Goal: Complete application form

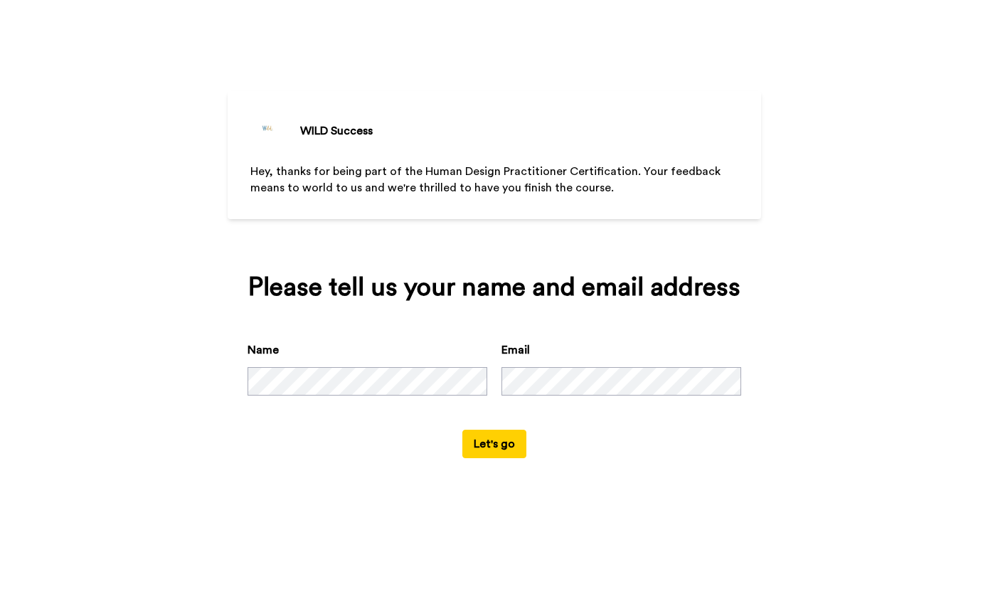
click at [499, 458] on button "Let's go" at bounding box center [495, 444] width 64 height 28
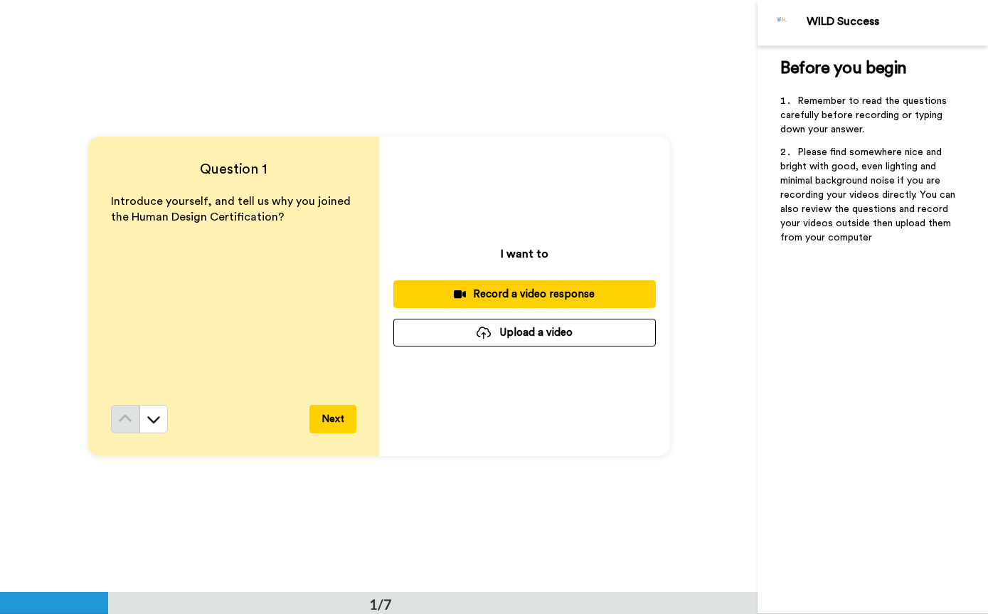
click at [157, 423] on icon at bounding box center [154, 419] width 14 height 14
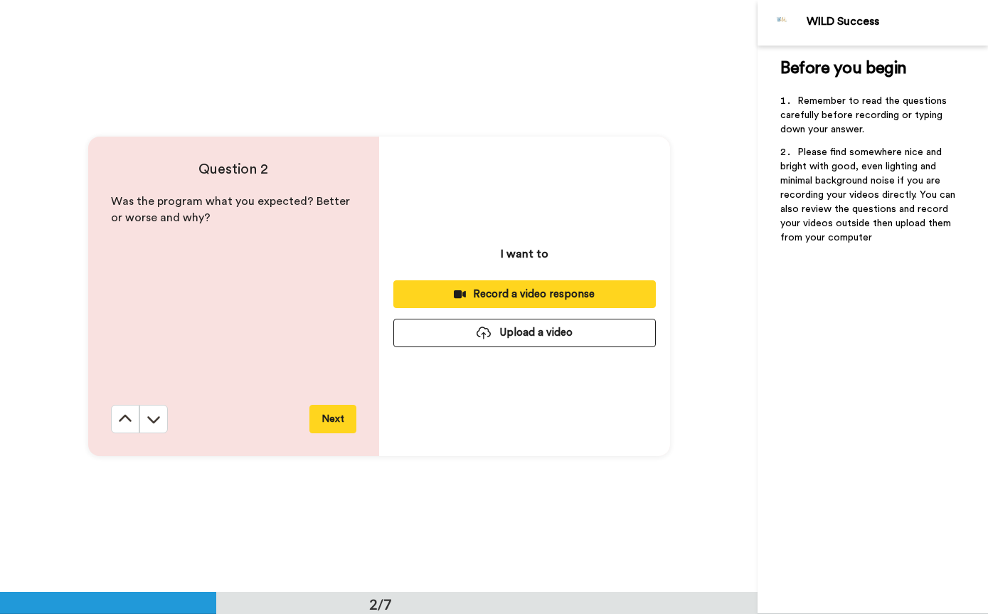
scroll to position [593, 0]
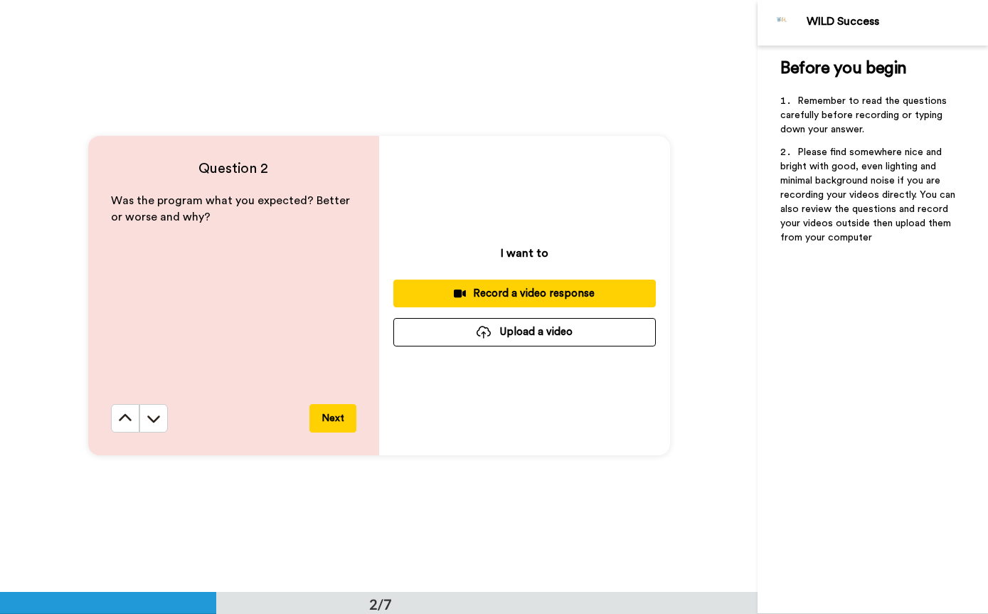
click at [118, 414] on icon at bounding box center [125, 418] width 14 height 14
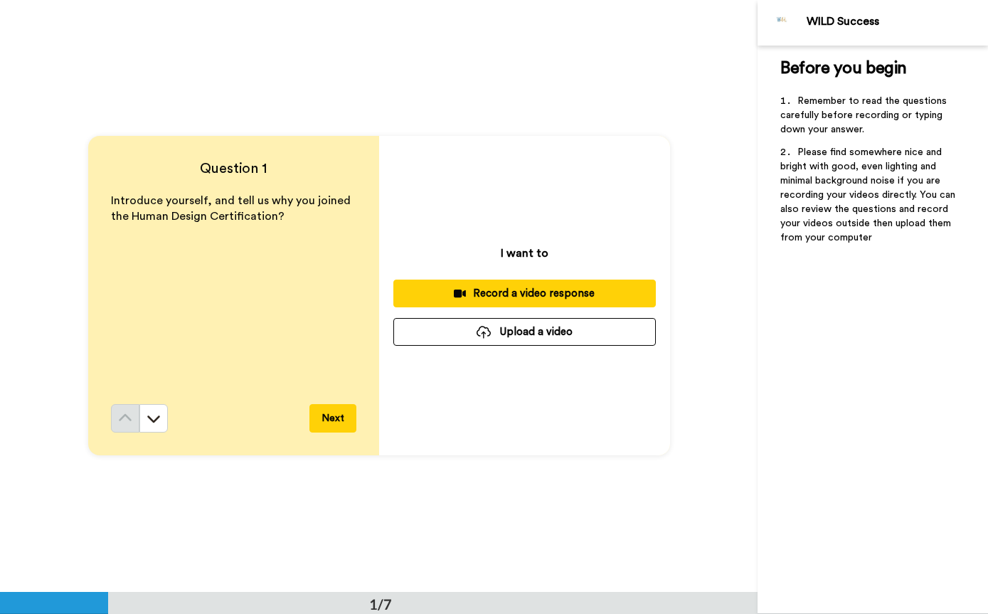
scroll to position [0, 0]
click at [882, 320] on div "Before you begin ﻿ Remember to read the questions carefully before recording or…" at bounding box center [873, 330] width 231 height 569
click at [884, 332] on div "Before you begin ﻿ Remember to read the questions carefully before recording or…" at bounding box center [873, 330] width 231 height 569
click at [327, 421] on button "Next" at bounding box center [333, 419] width 47 height 28
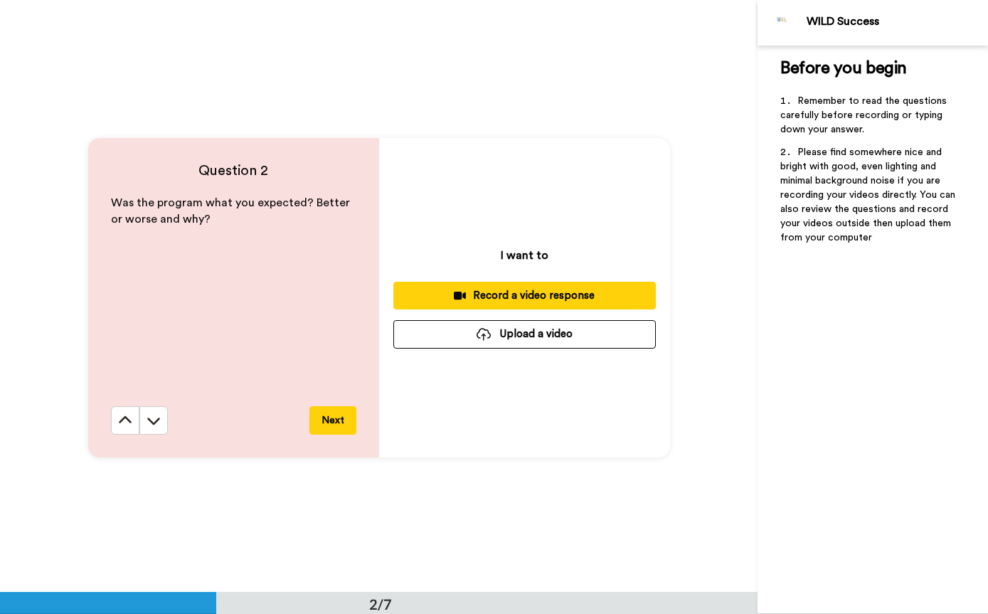
scroll to position [593, 0]
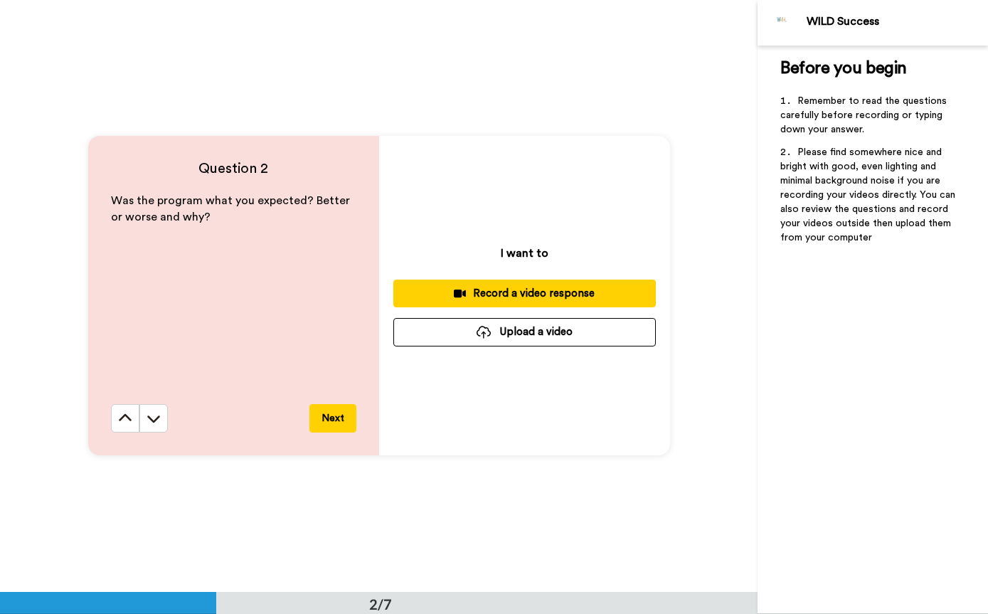
click at [124, 423] on icon at bounding box center [125, 418] width 14 height 14
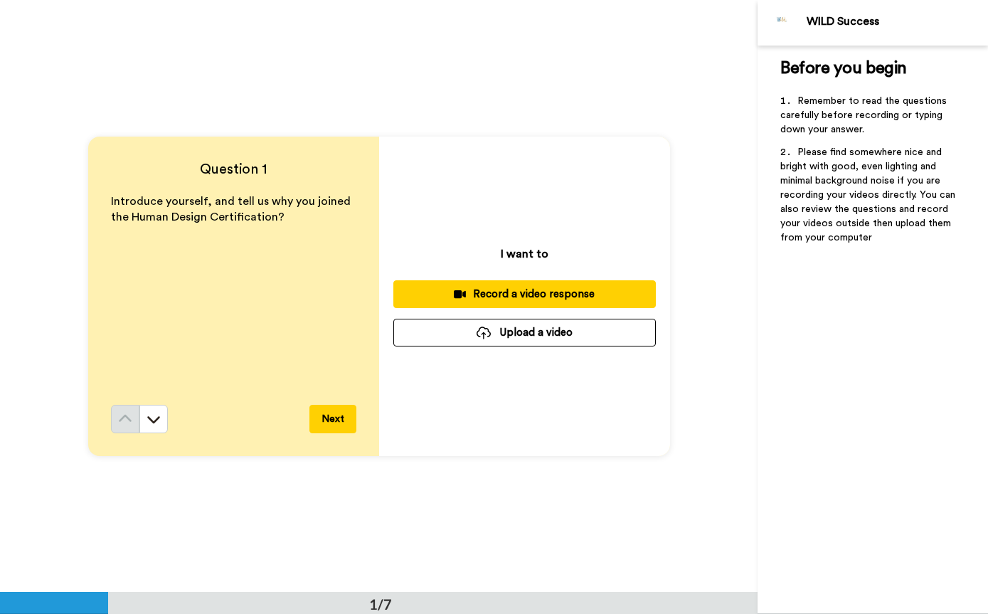
scroll to position [0, 0]
click at [842, 263] on div "Before you begin ﻿ Remember to read the questions carefully before recording or…" at bounding box center [873, 330] width 231 height 569
click at [864, 314] on div "Before you begin ﻿ Remember to read the questions carefully before recording or…" at bounding box center [873, 330] width 231 height 569
click at [578, 390] on div "I want to Record a video response Upload a video" at bounding box center [524, 296] width 291 height 319
click at [574, 284] on button "Record a video response" at bounding box center [524, 294] width 263 height 28
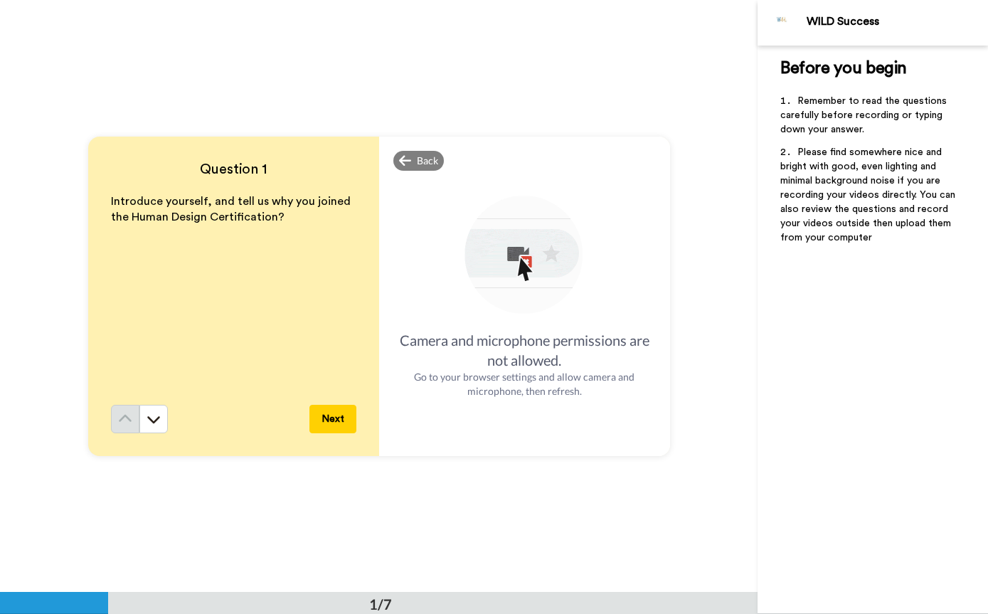
click at [427, 166] on span "Back" at bounding box center [427, 161] width 21 height 14
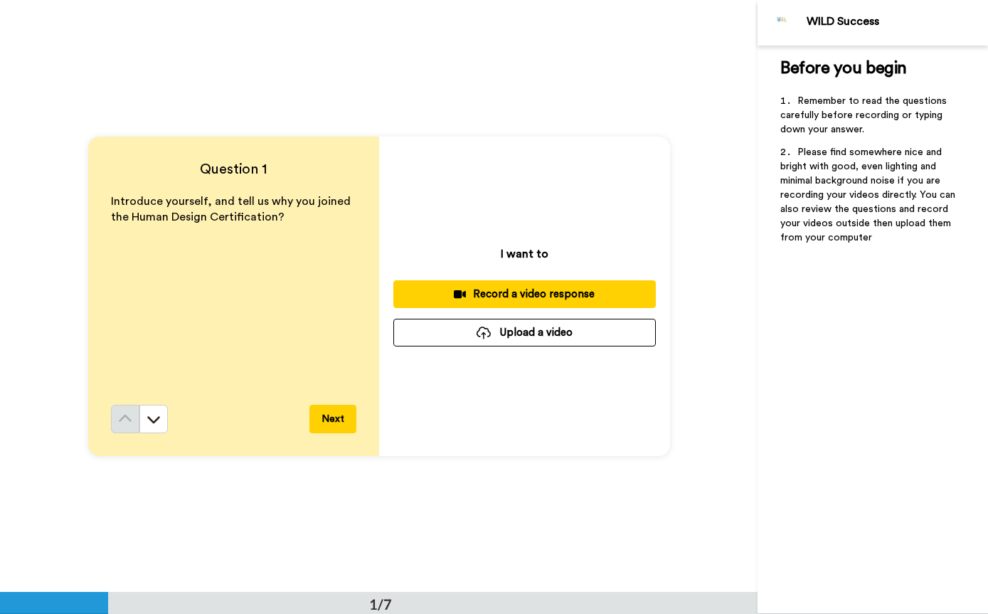
click at [605, 290] on div "Record a video response" at bounding box center [525, 294] width 240 height 15
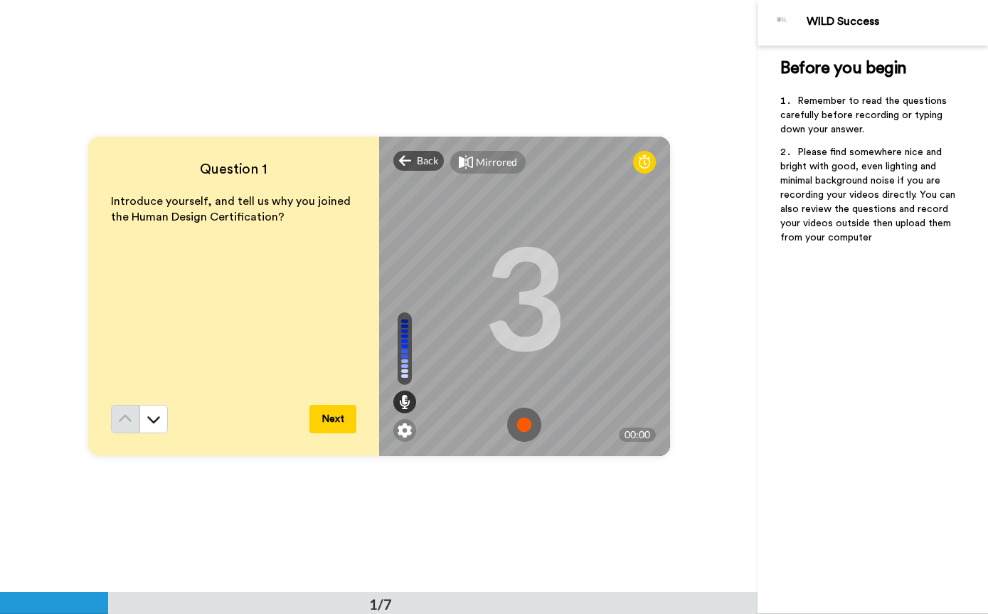
click at [517, 601] on div "1/7" at bounding box center [379, 603] width 758 height 22
click at [181, 337] on div "Introduce yourself, and tell us why you joined the Human Design Certification?" at bounding box center [233, 299] width 245 height 211
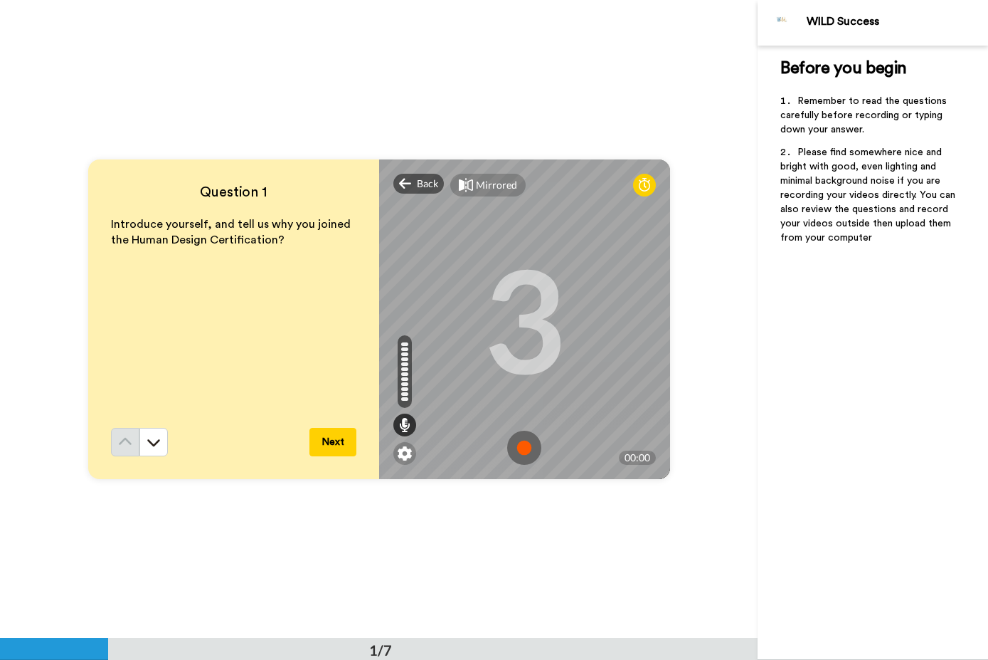
click at [530, 453] on img at bounding box center [524, 447] width 34 height 34
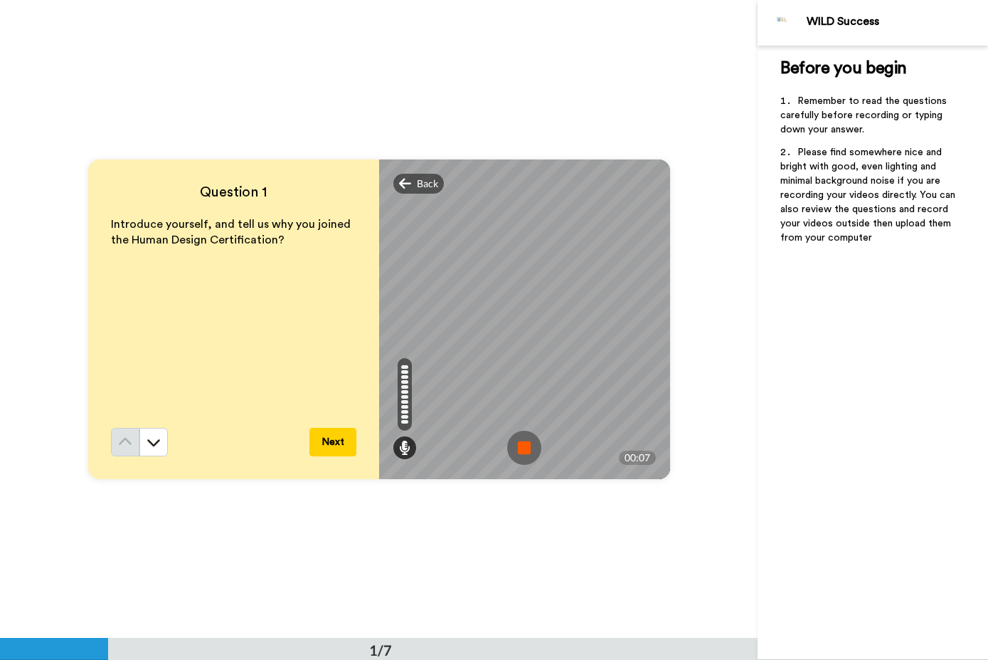
click at [527, 451] on img at bounding box center [524, 447] width 34 height 34
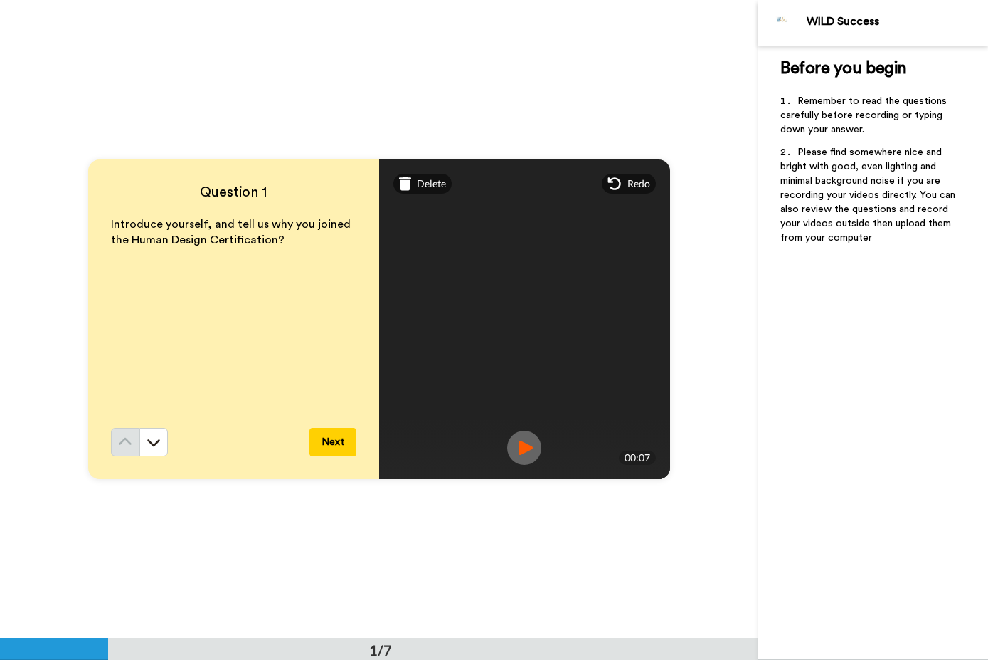
click at [418, 187] on span "Delete" at bounding box center [431, 183] width 29 height 14
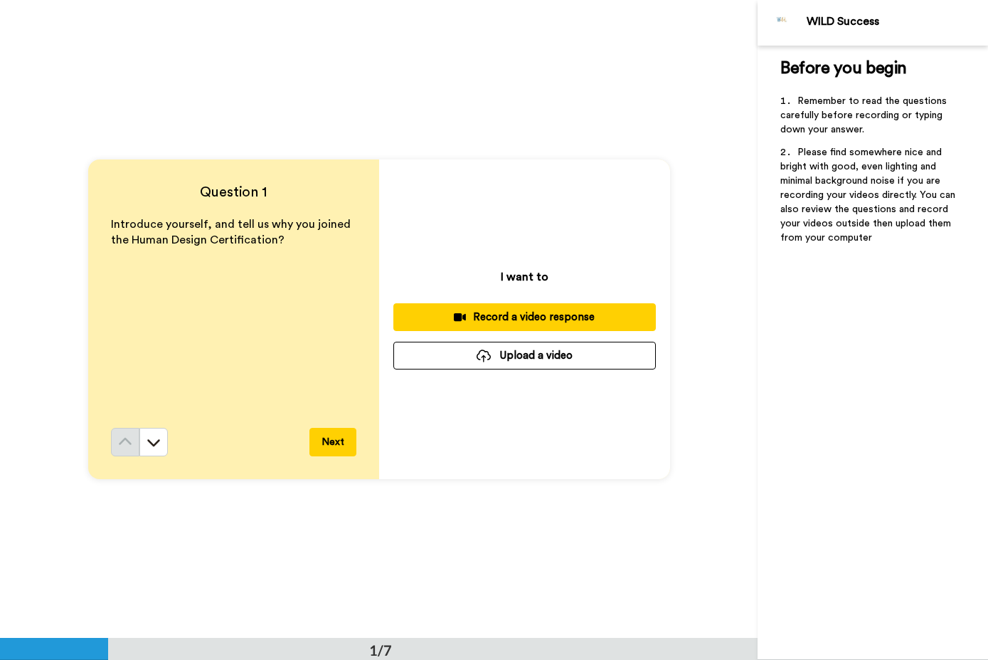
click at [578, 306] on button "Record a video response" at bounding box center [524, 317] width 263 height 28
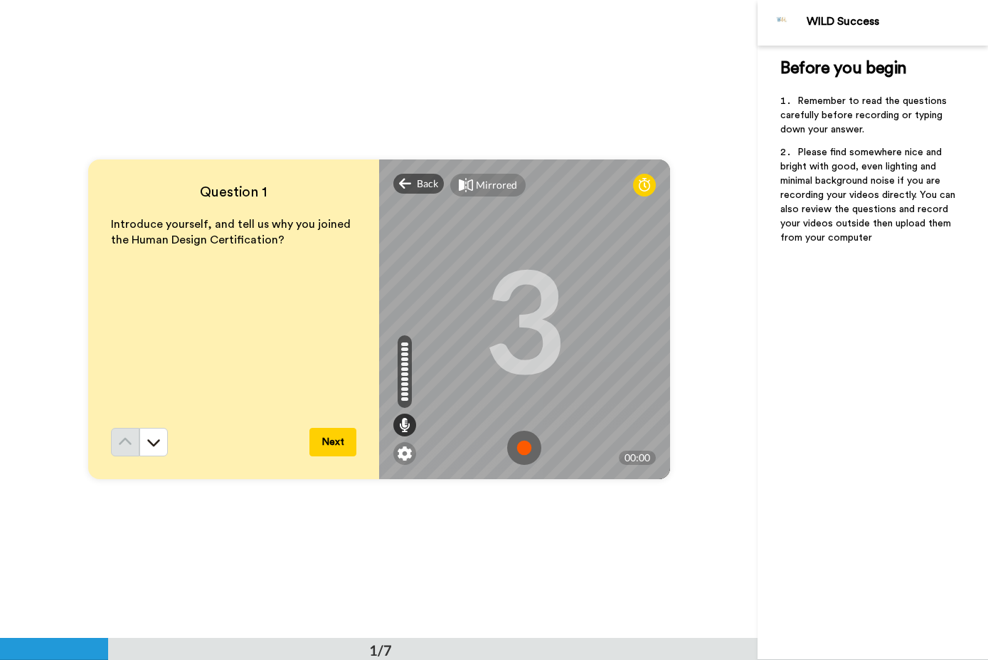
click at [526, 440] on img at bounding box center [524, 447] width 34 height 34
click at [926, 606] on div "Before you begin ﻿ Remember to read the questions carefully before recording or…" at bounding box center [873, 353] width 231 height 614
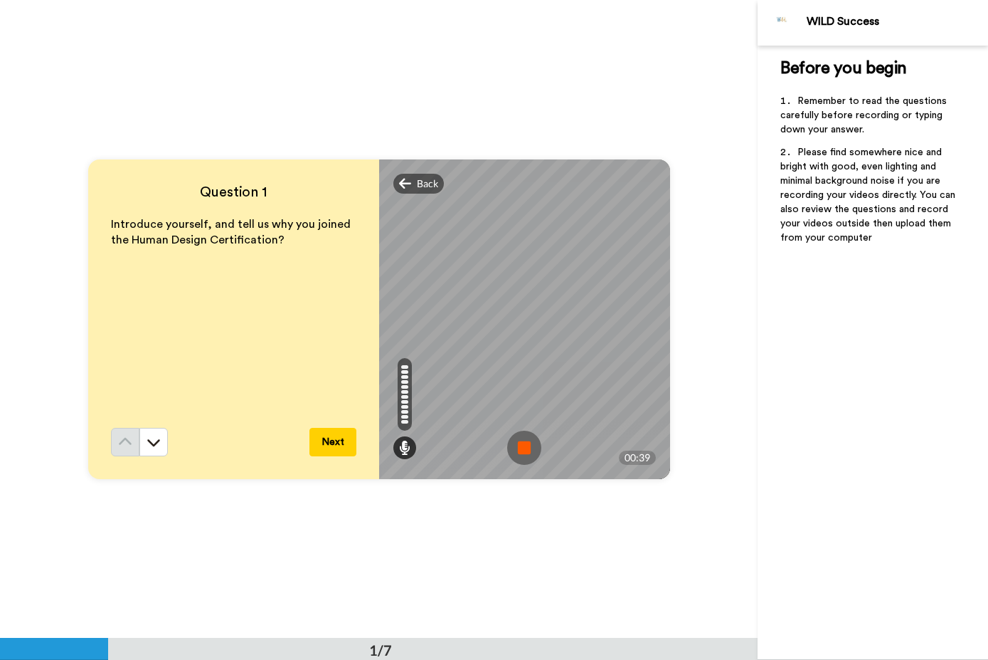
click at [527, 447] on img at bounding box center [524, 447] width 34 height 34
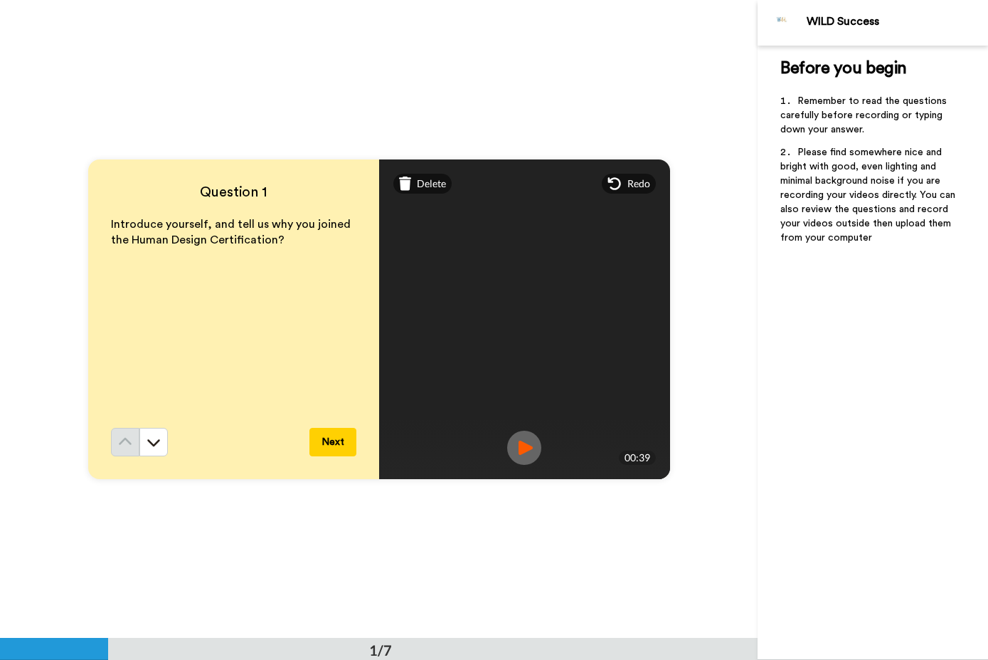
click at [419, 179] on span "Delete" at bounding box center [431, 183] width 29 height 14
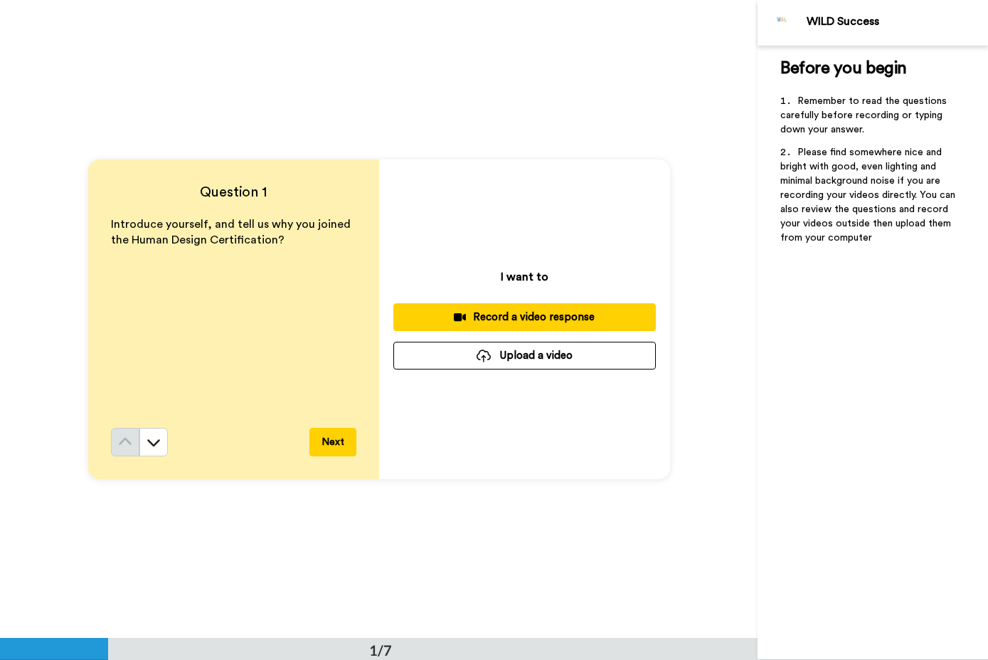
click at [574, 311] on div "Record a video response" at bounding box center [525, 317] width 240 height 15
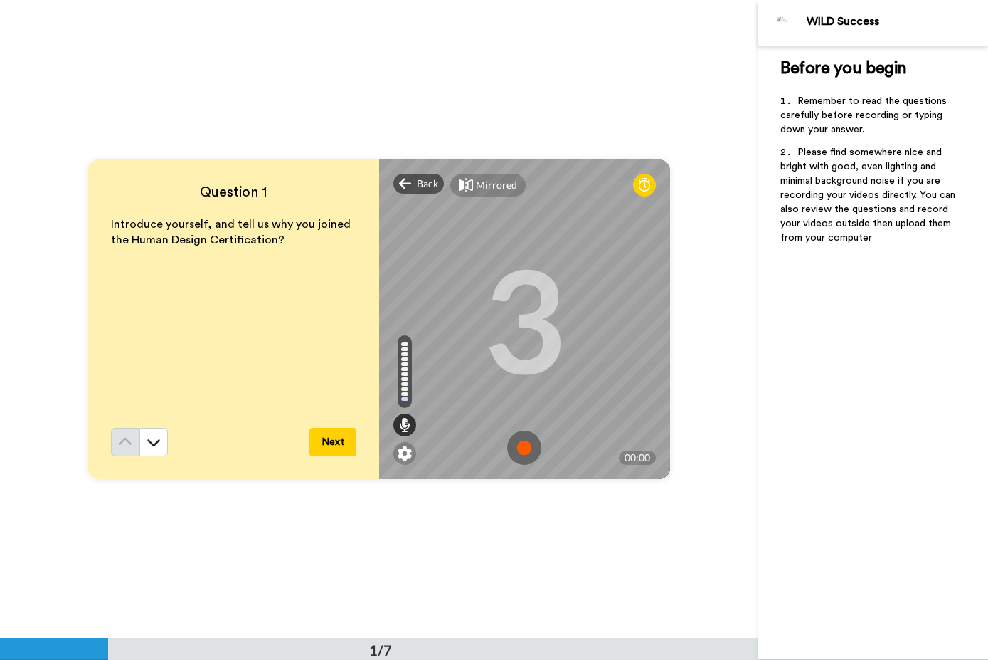
click at [527, 450] on img at bounding box center [524, 447] width 34 height 34
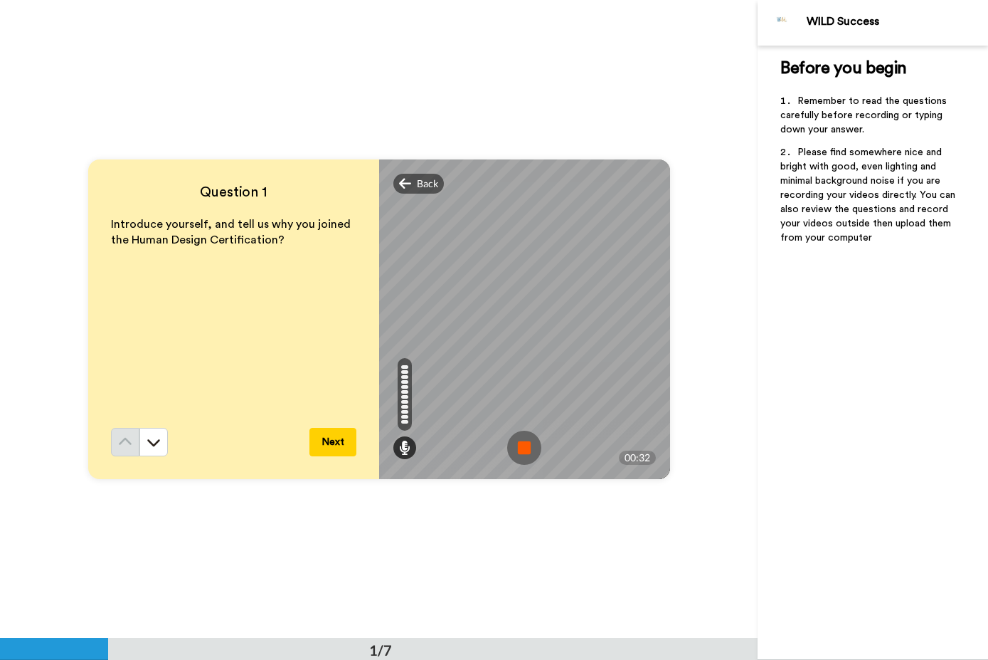
click at [527, 451] on img at bounding box center [524, 447] width 34 height 34
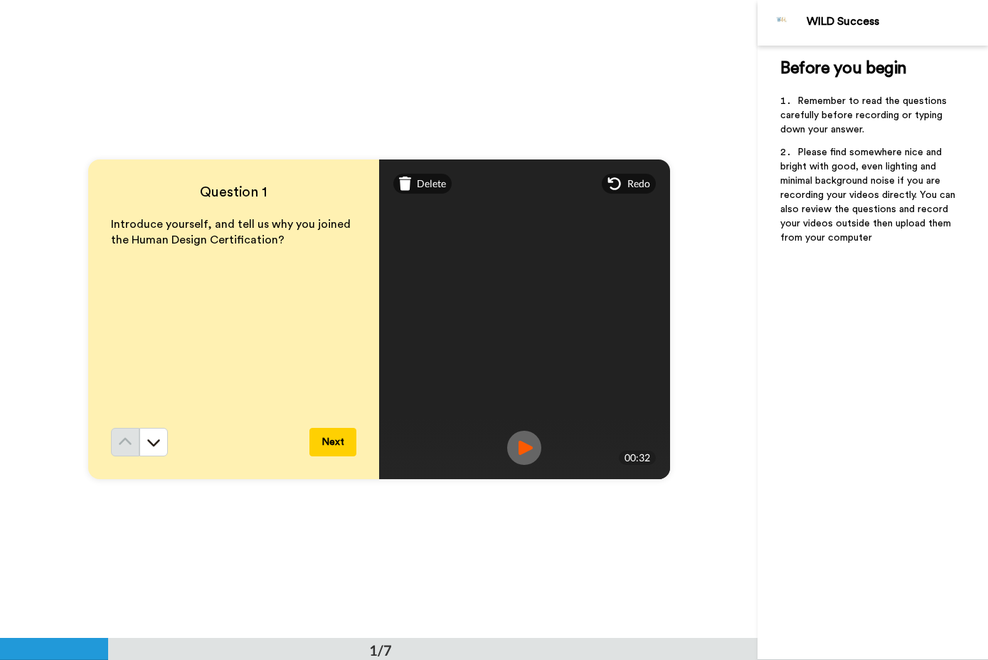
click at [522, 452] on img at bounding box center [524, 447] width 34 height 34
click at [418, 192] on div "Delete" at bounding box center [422, 184] width 59 height 20
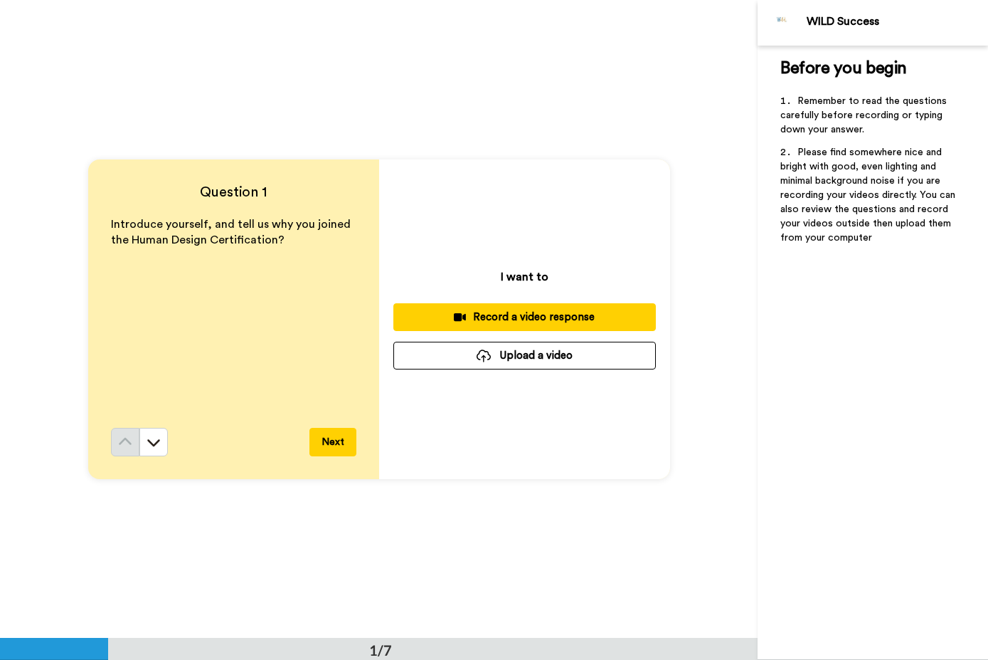
click at [423, 197] on div "I want to Record a video response Upload a video" at bounding box center [524, 318] width 291 height 319
click at [528, 311] on div "Record a video response" at bounding box center [525, 317] width 240 height 15
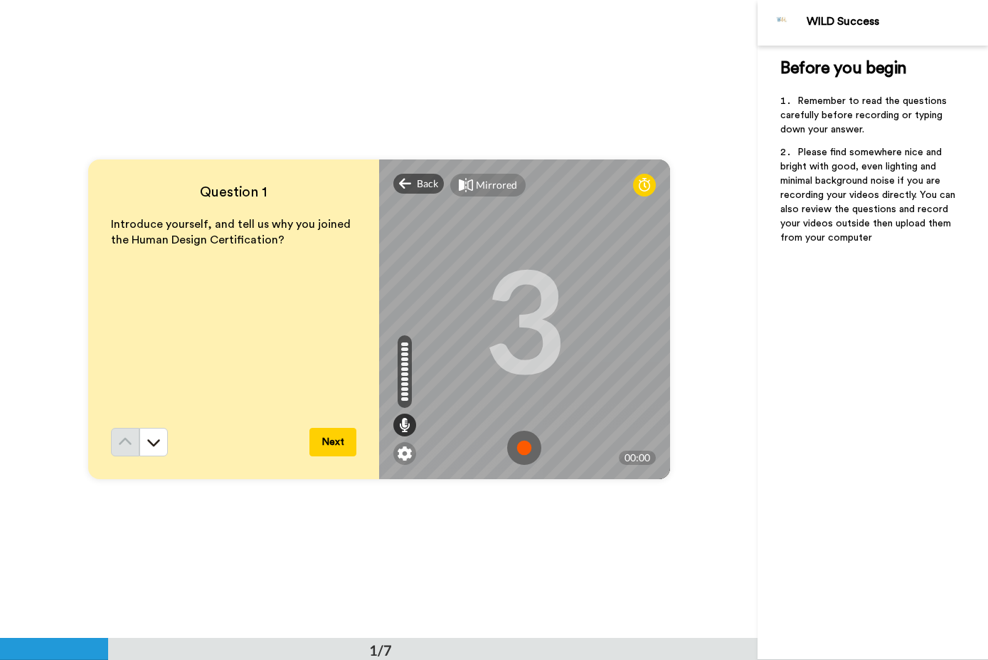
click at [524, 448] on img at bounding box center [524, 447] width 34 height 34
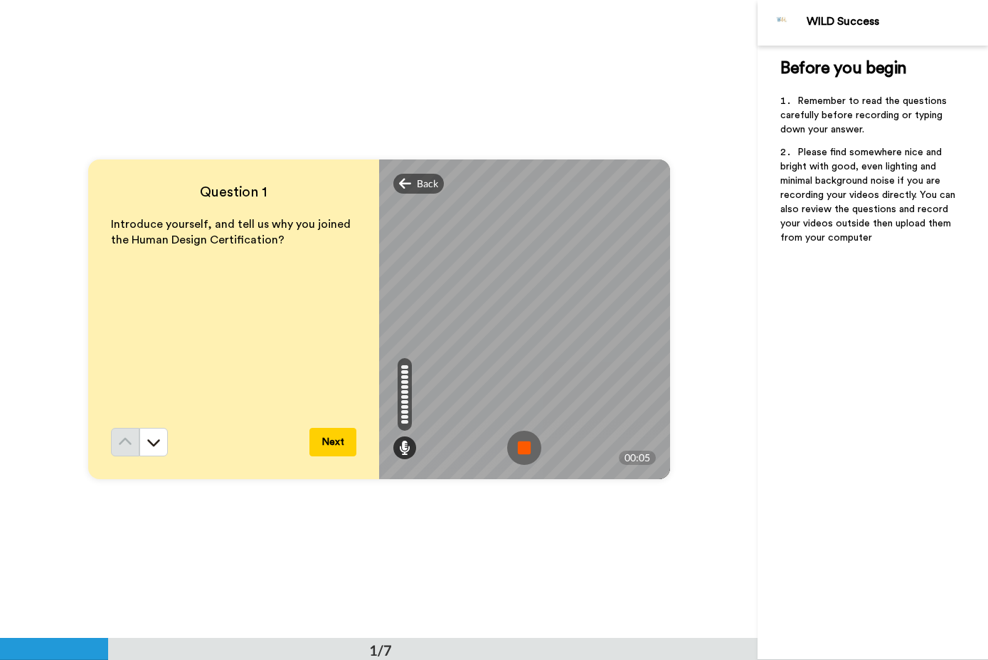
click at [423, 181] on span "Back" at bounding box center [427, 183] width 21 height 14
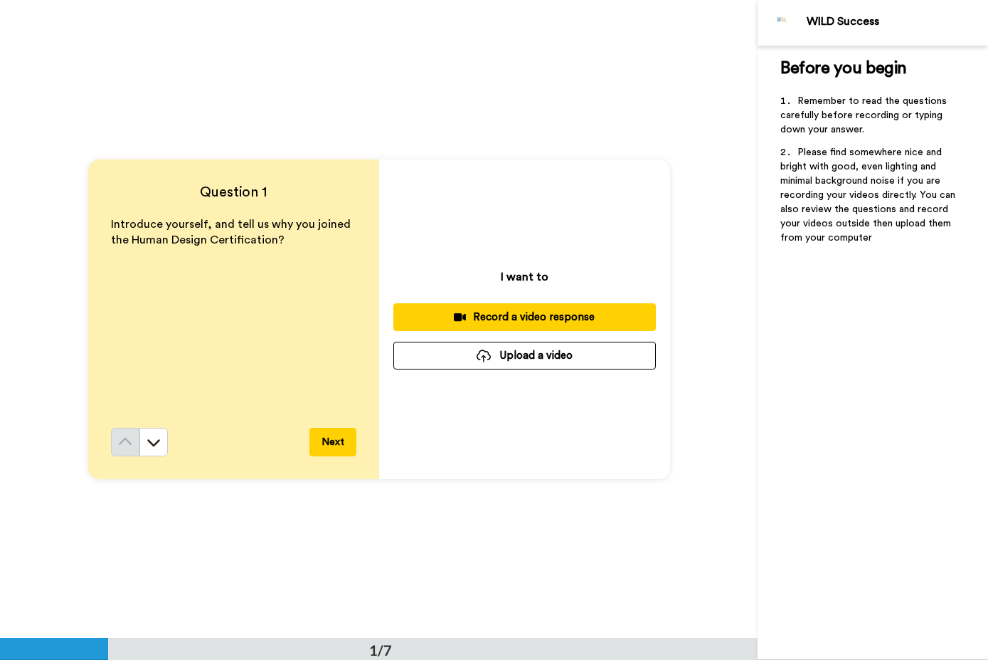
click at [532, 315] on div "Record a video response" at bounding box center [525, 317] width 240 height 15
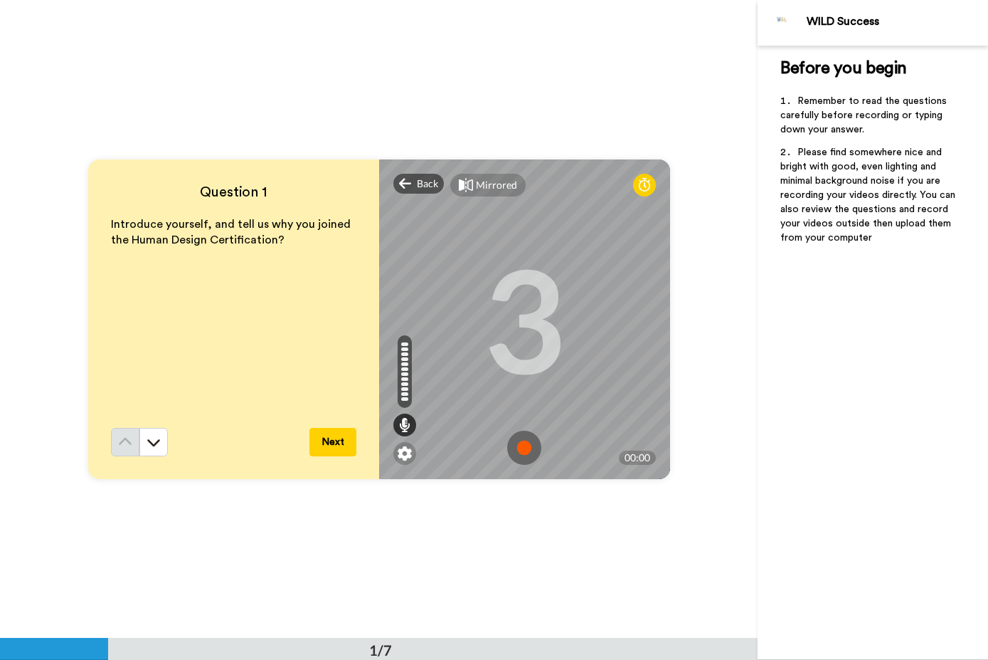
click at [527, 442] on img at bounding box center [524, 447] width 34 height 34
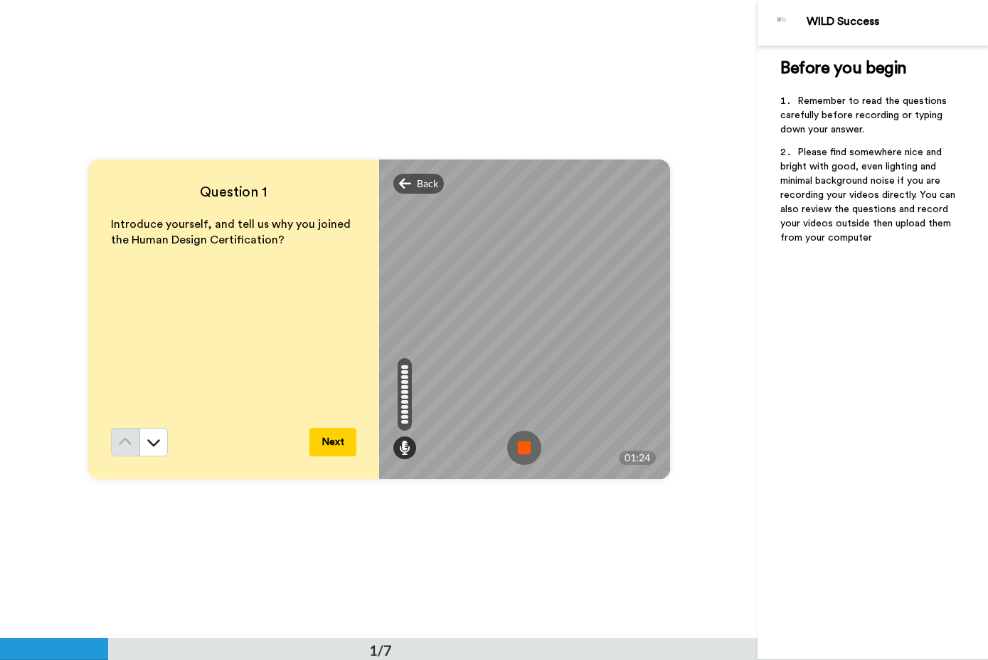
click at [527, 453] on img at bounding box center [524, 447] width 34 height 34
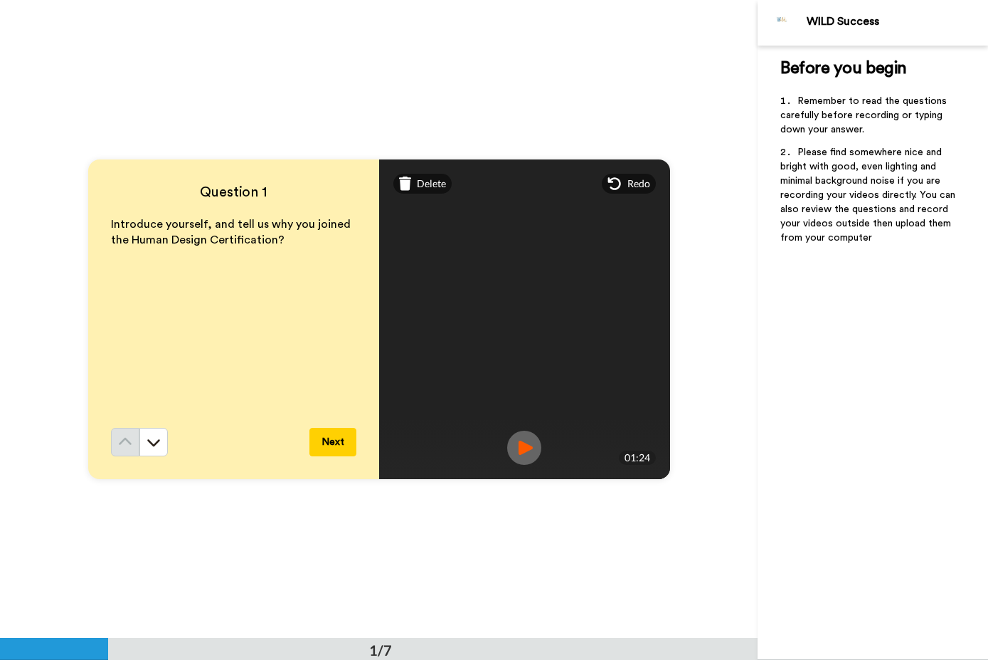
click at [522, 451] on img at bounding box center [524, 447] width 34 height 34
click at [411, 189] on icon at bounding box center [405, 183] width 13 height 14
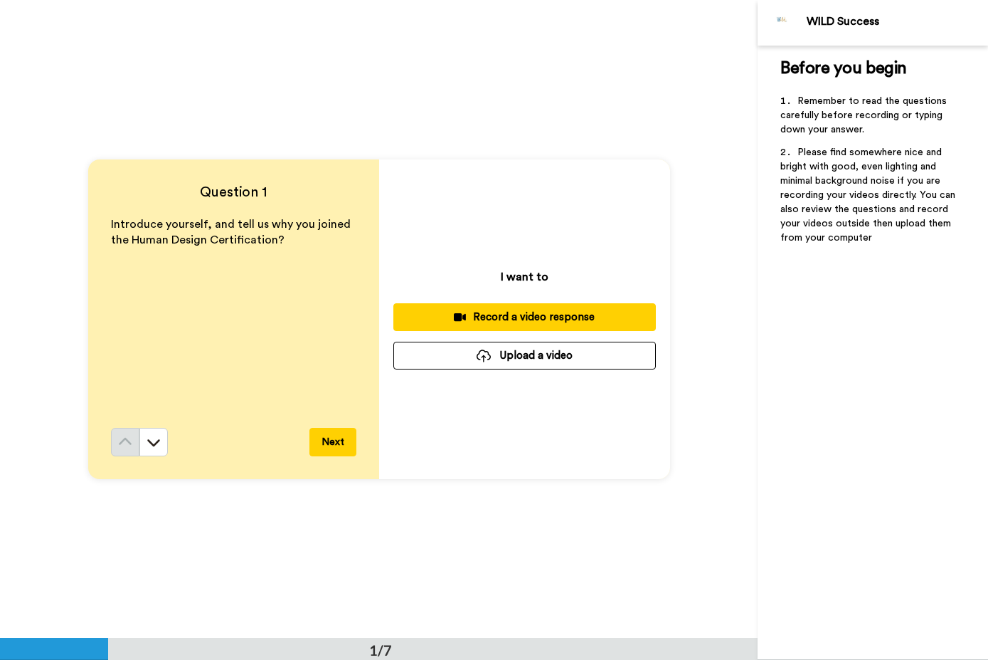
click at [529, 312] on div "Record a video response" at bounding box center [525, 317] width 240 height 15
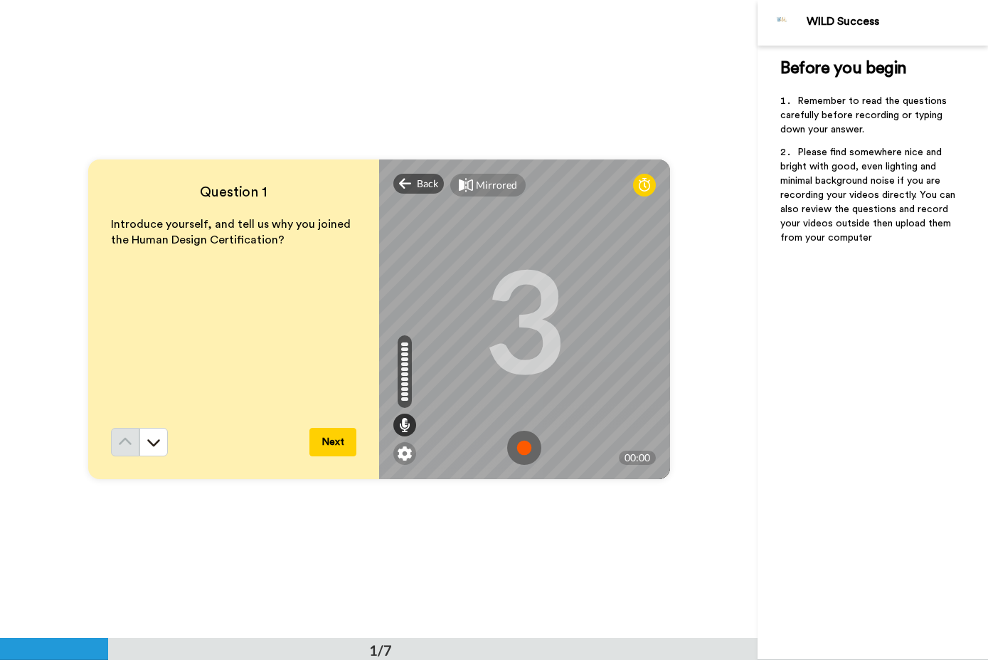
click at [531, 450] on img at bounding box center [524, 447] width 34 height 34
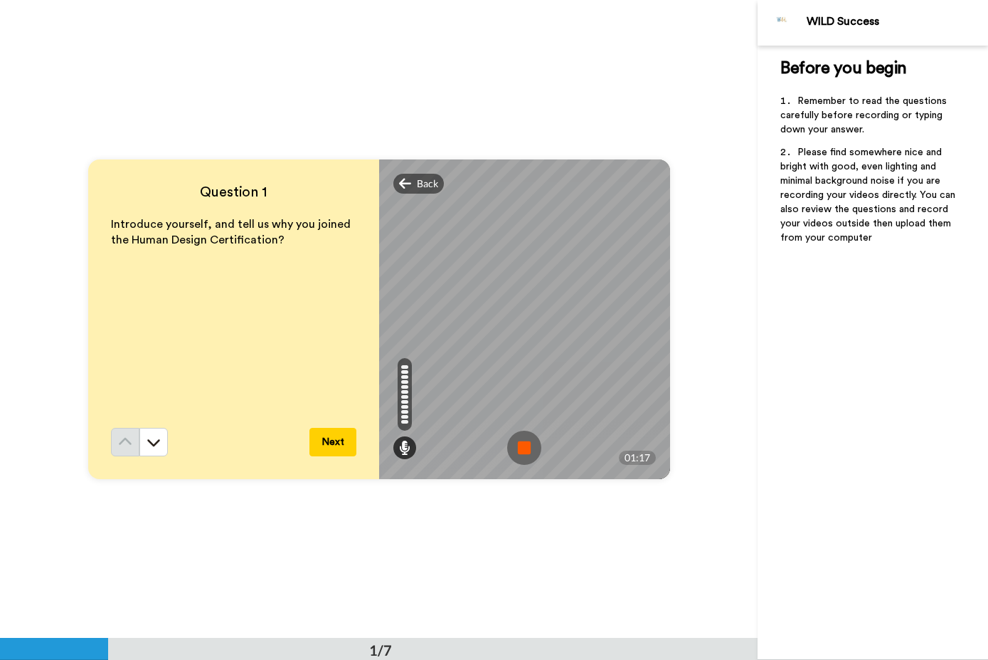
click at [525, 454] on img at bounding box center [524, 447] width 34 height 34
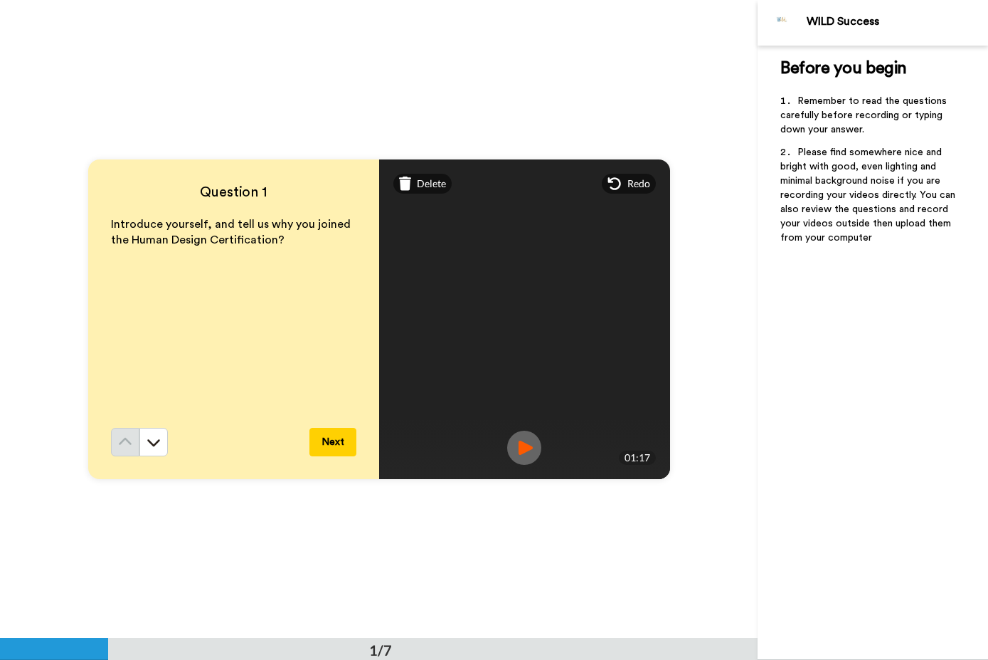
click at [530, 447] on img at bounding box center [524, 447] width 34 height 34
click at [332, 446] on button "Next" at bounding box center [333, 442] width 47 height 28
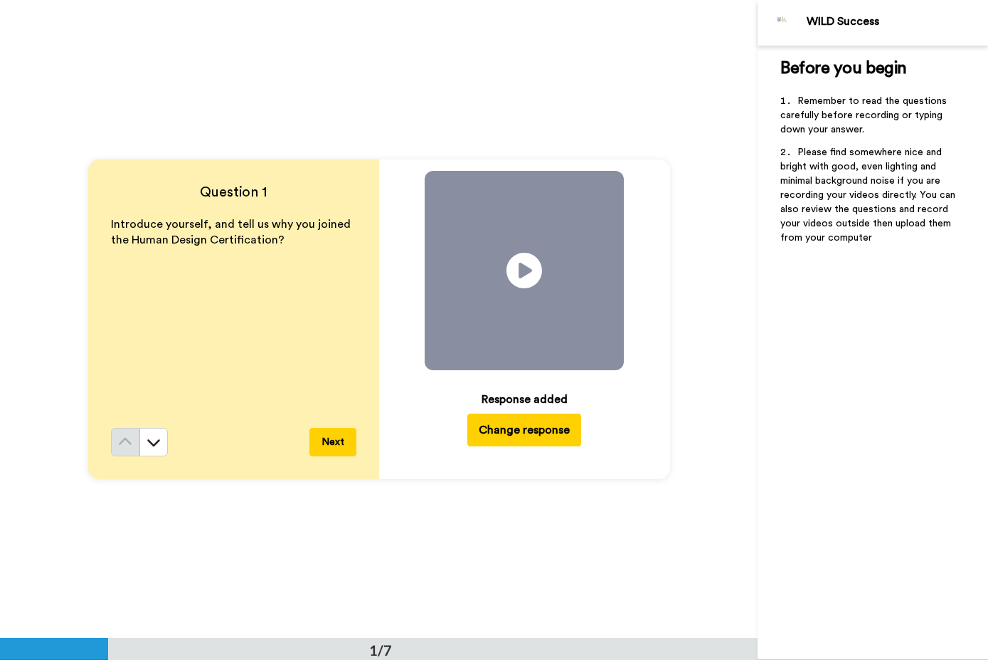
scroll to position [638, 0]
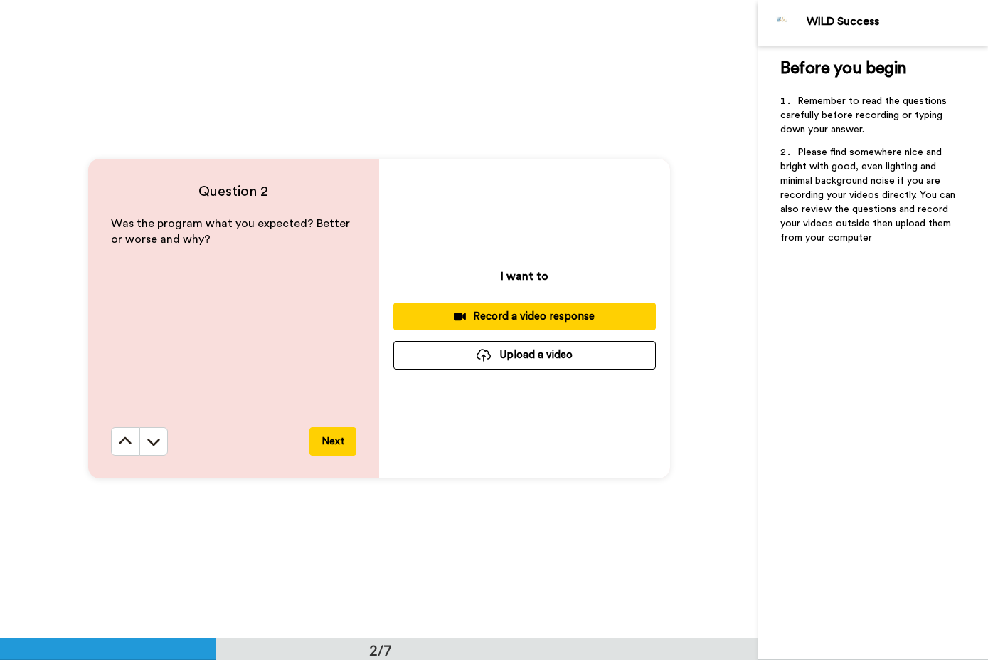
click at [523, 313] on div "Record a video response" at bounding box center [525, 316] width 240 height 15
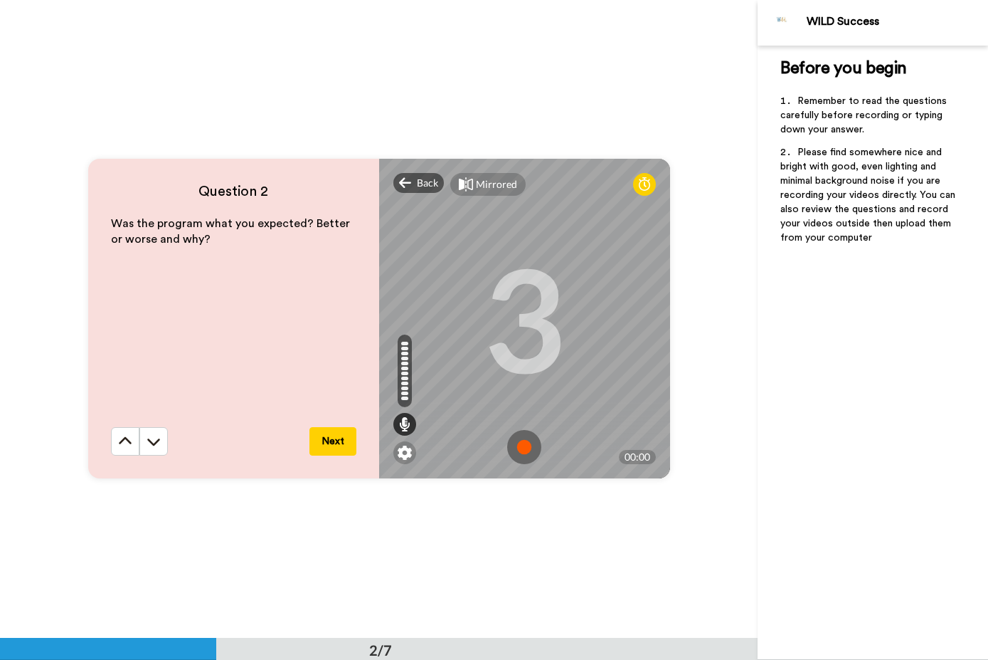
click at [530, 448] on img at bounding box center [524, 447] width 34 height 34
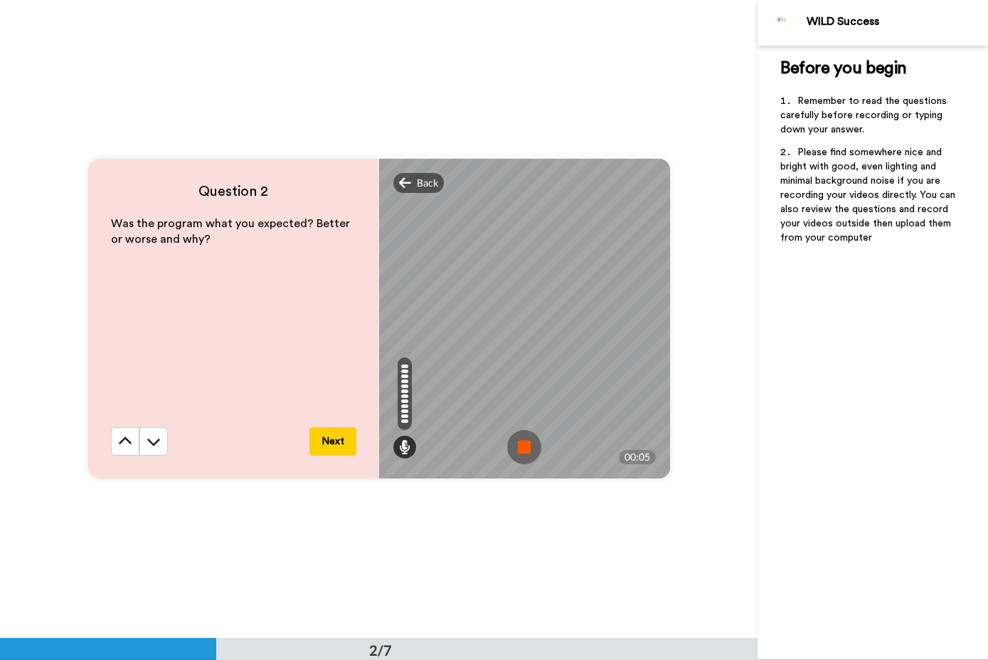
click at [428, 191] on div "Back" at bounding box center [418, 183] width 51 height 20
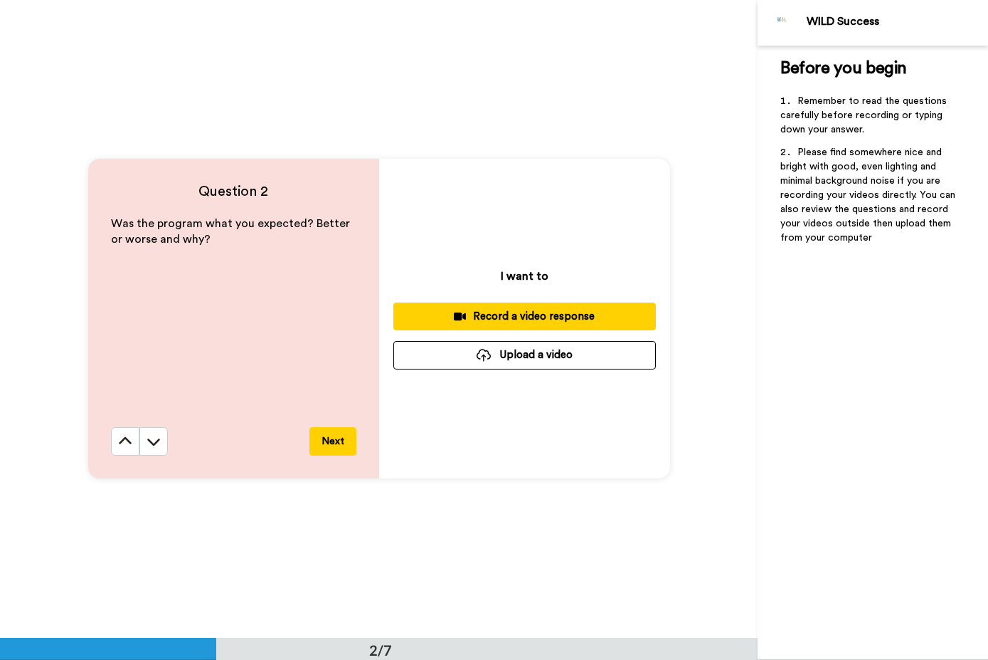
click at [515, 317] on div "Record a video response" at bounding box center [525, 316] width 240 height 15
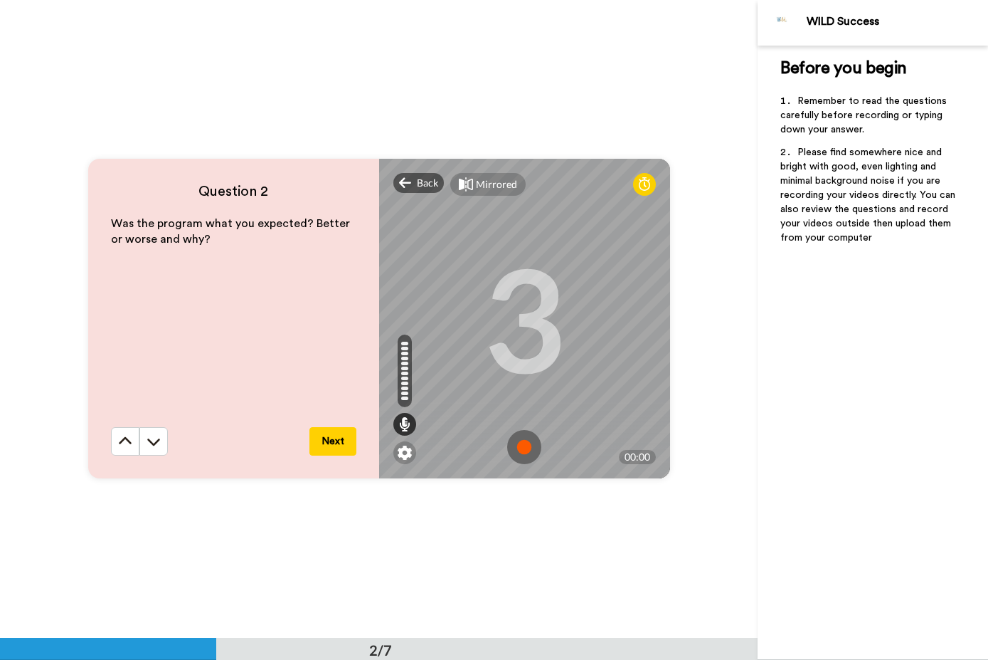
click at [533, 451] on img at bounding box center [524, 447] width 34 height 34
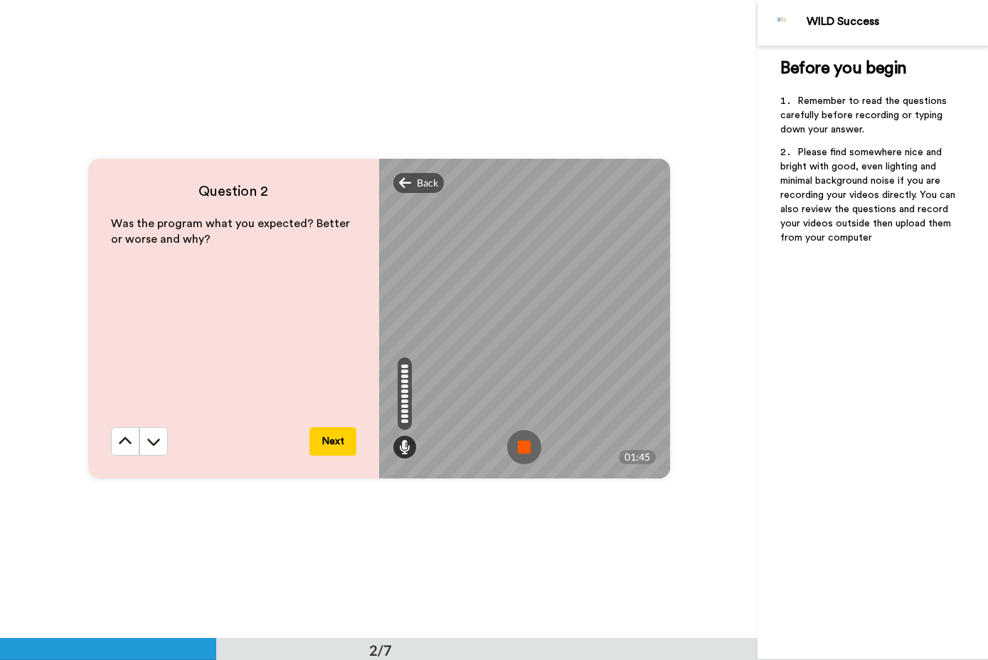
click at [514, 449] on img at bounding box center [524, 447] width 34 height 34
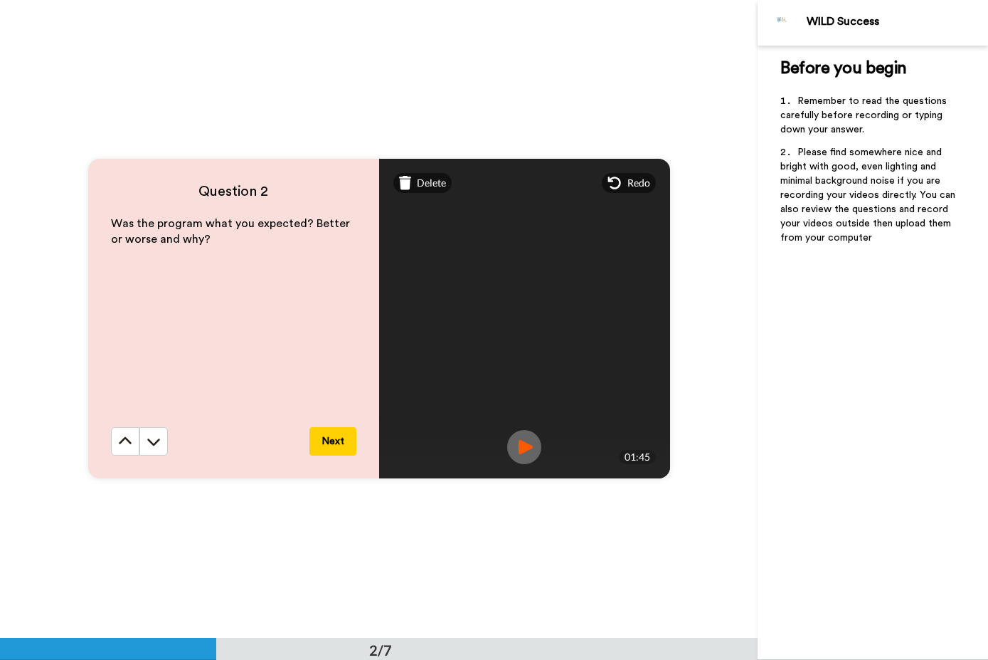
click at [332, 439] on button "Next" at bounding box center [333, 441] width 47 height 28
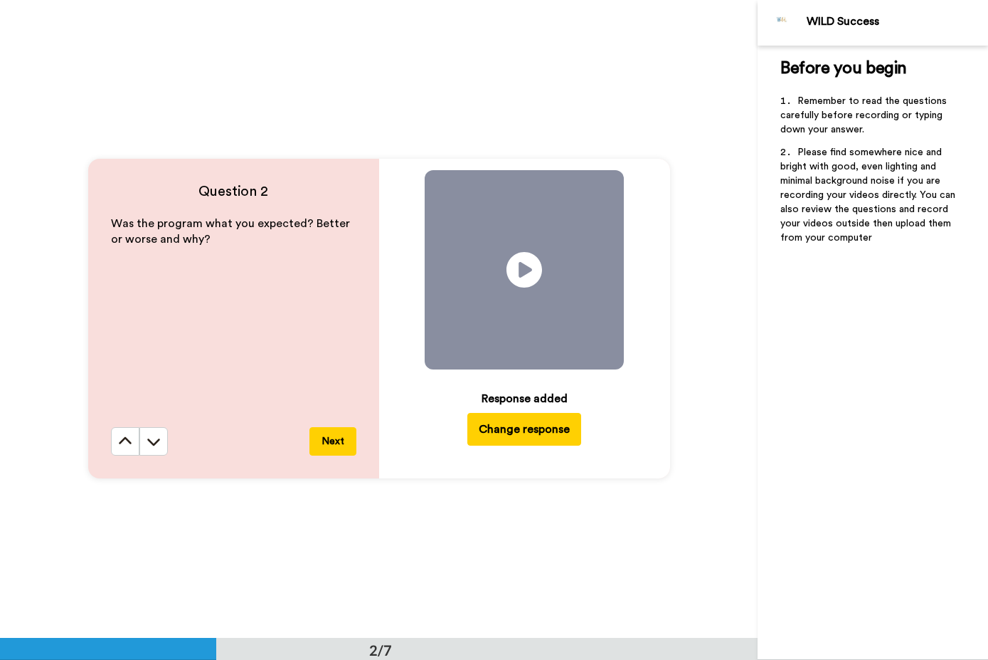
scroll to position [1276, 0]
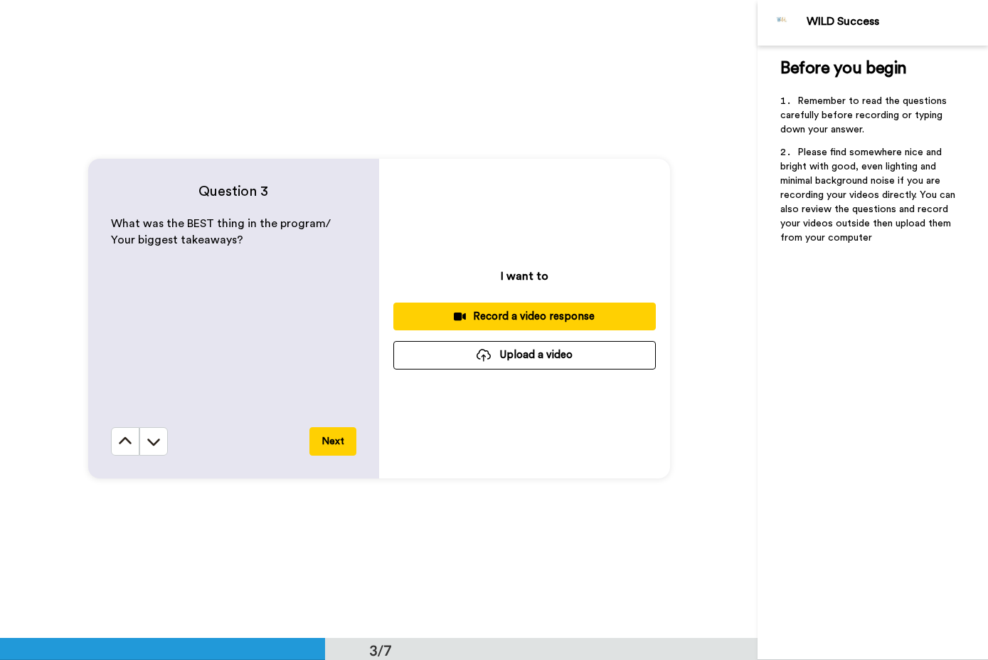
click at [516, 311] on div "Record a video response" at bounding box center [525, 316] width 240 height 15
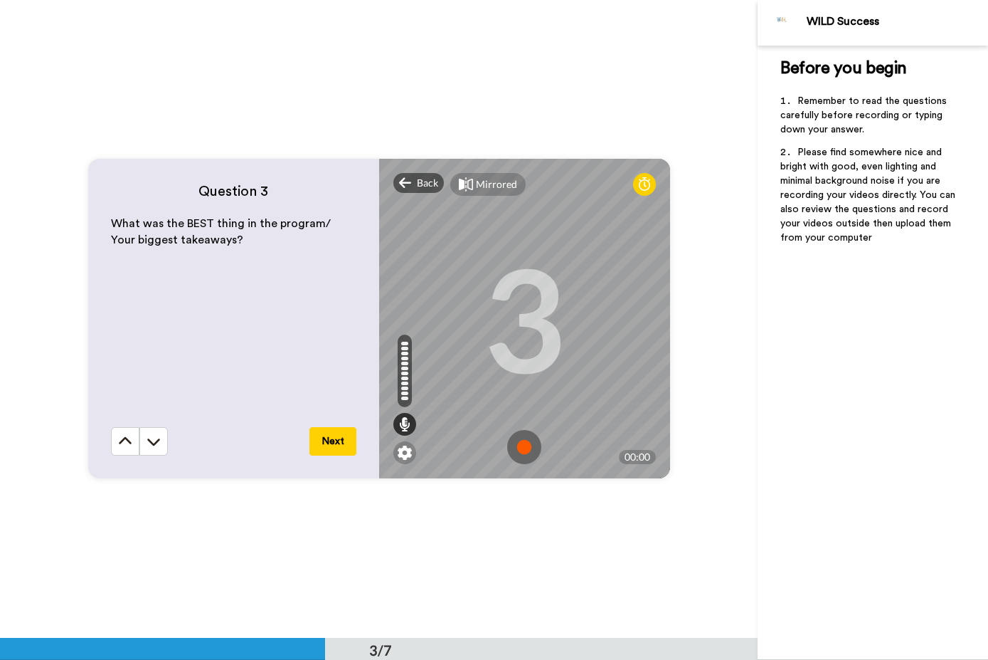
click at [522, 449] on img at bounding box center [524, 447] width 34 height 34
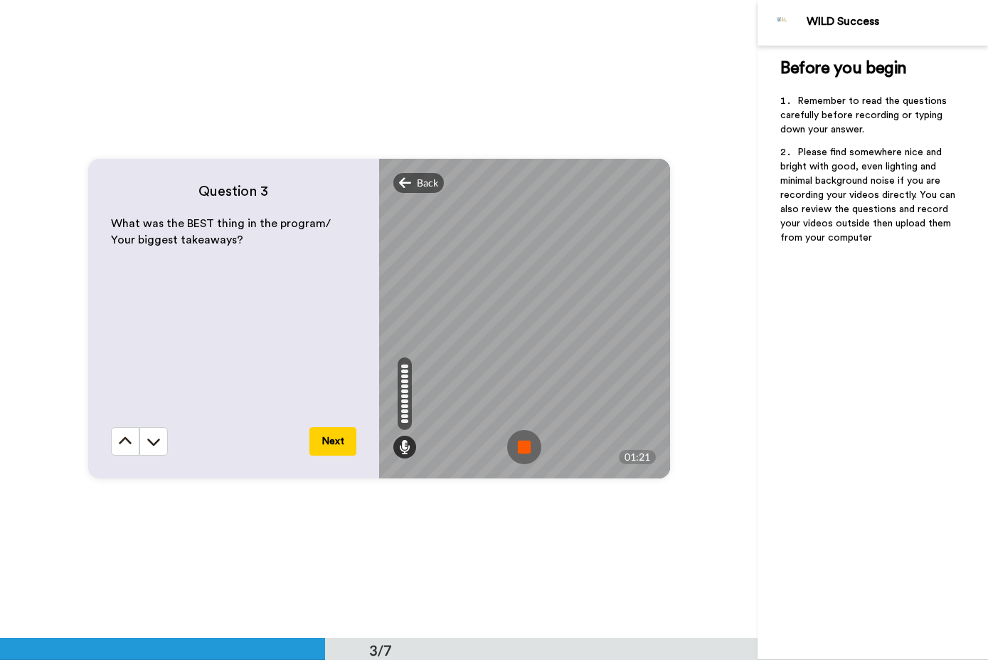
click at [518, 449] on img at bounding box center [524, 447] width 34 height 34
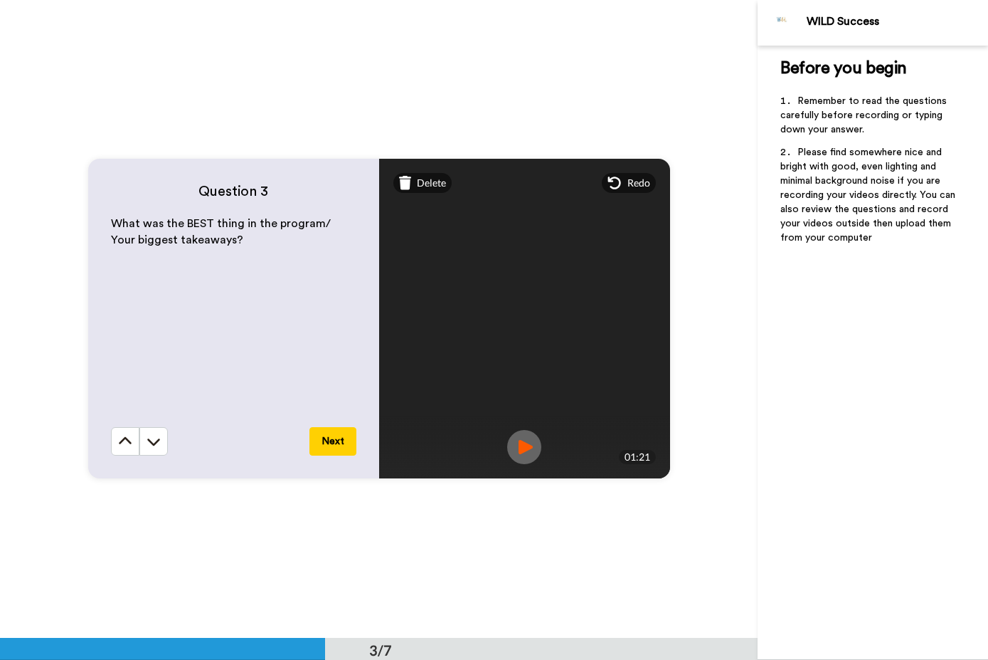
click at [335, 439] on button "Next" at bounding box center [333, 441] width 47 height 28
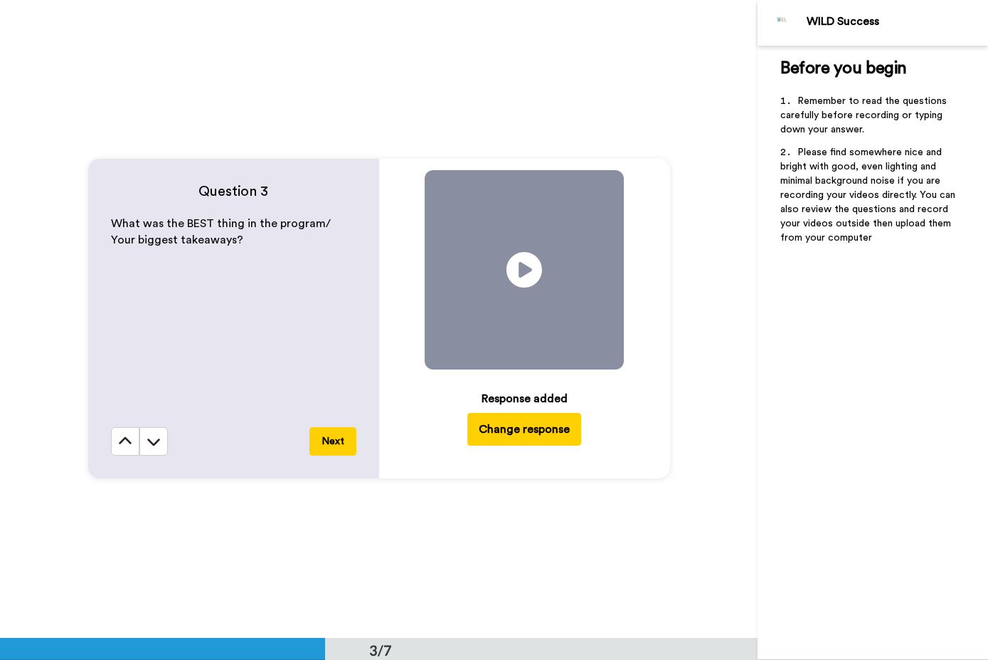
scroll to position [1913, 0]
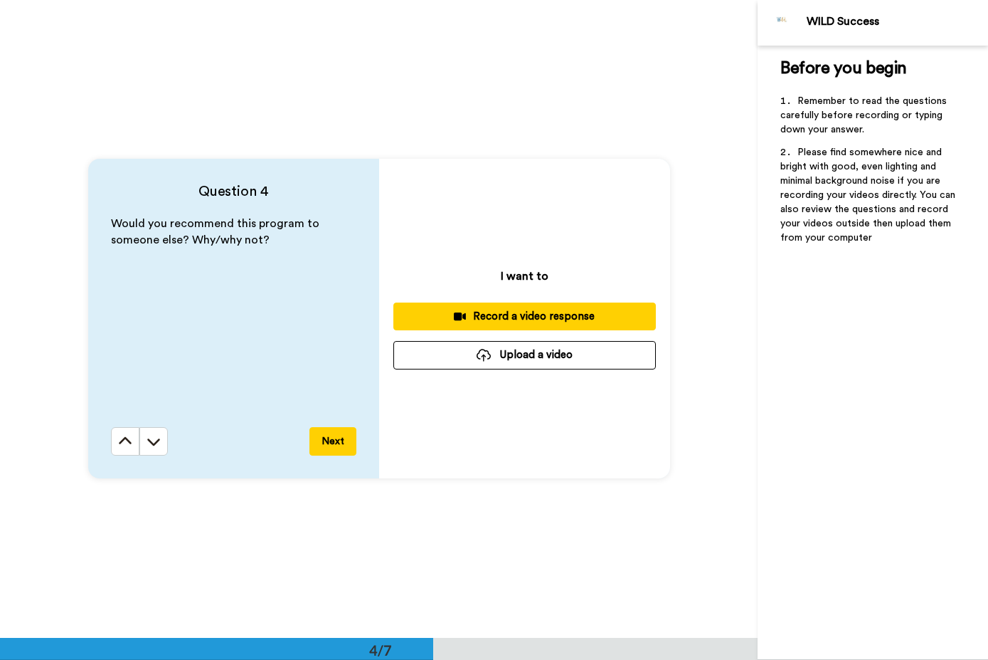
click at [340, 440] on button "Next" at bounding box center [333, 441] width 47 height 28
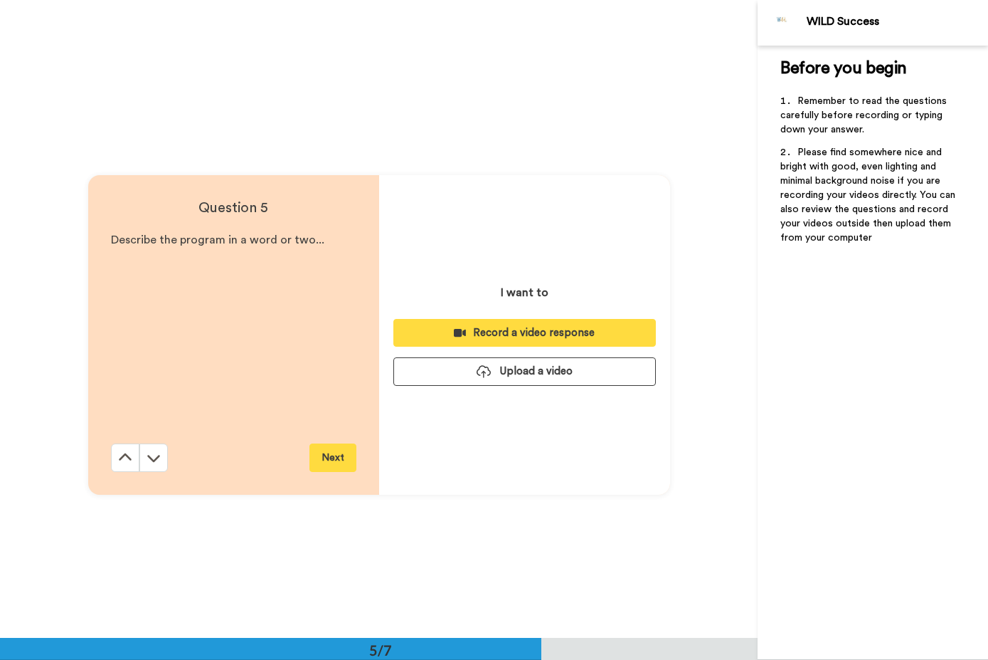
scroll to position [2551, 0]
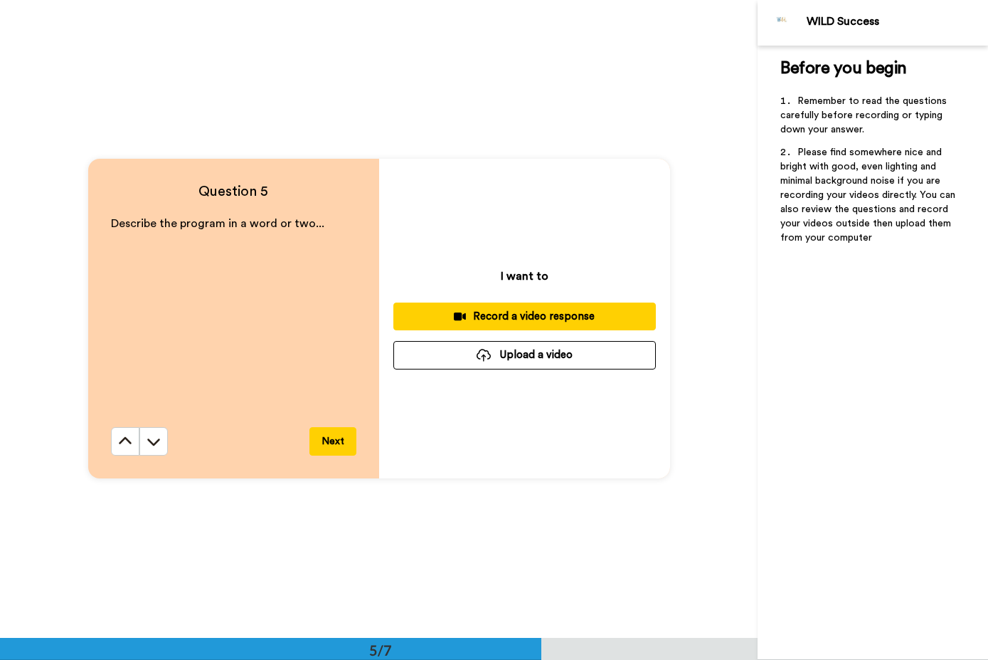
click at [119, 450] on button at bounding box center [125, 441] width 28 height 28
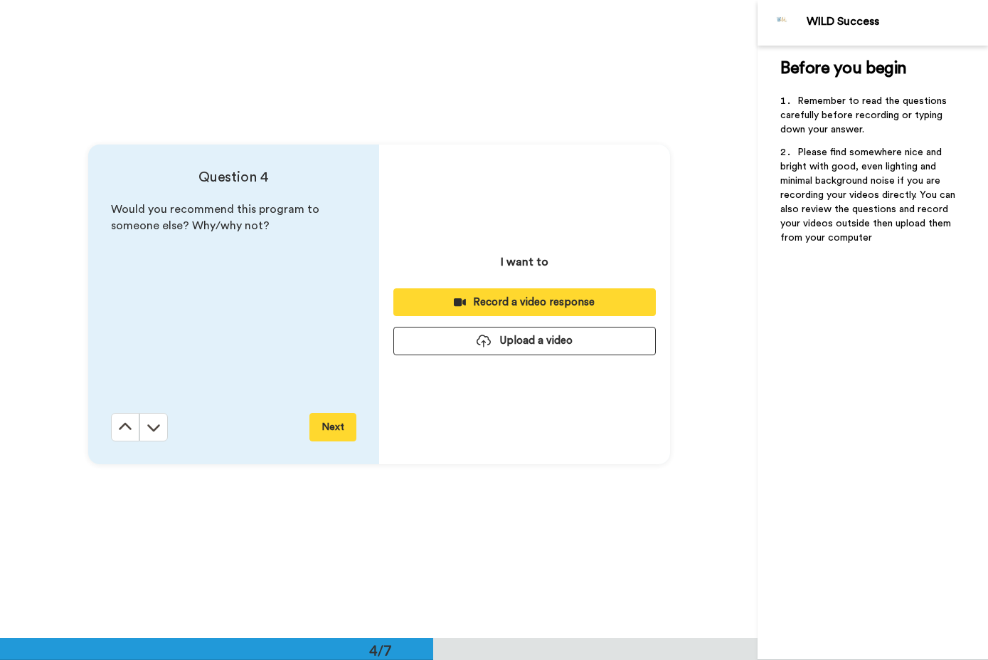
scroll to position [1913, 0]
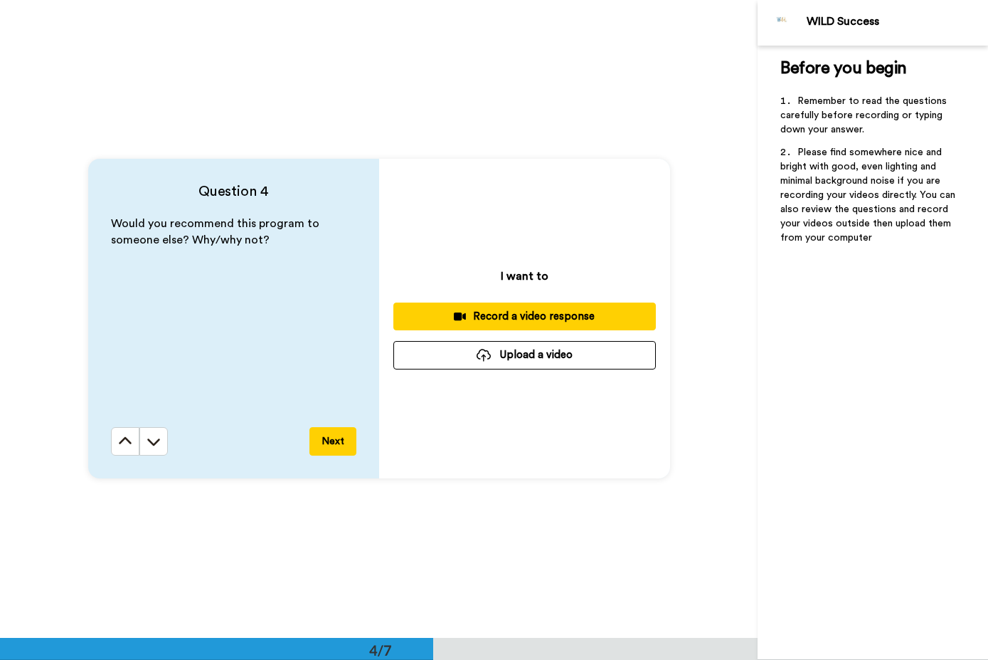
click at [525, 313] on div "Record a video response" at bounding box center [525, 316] width 240 height 15
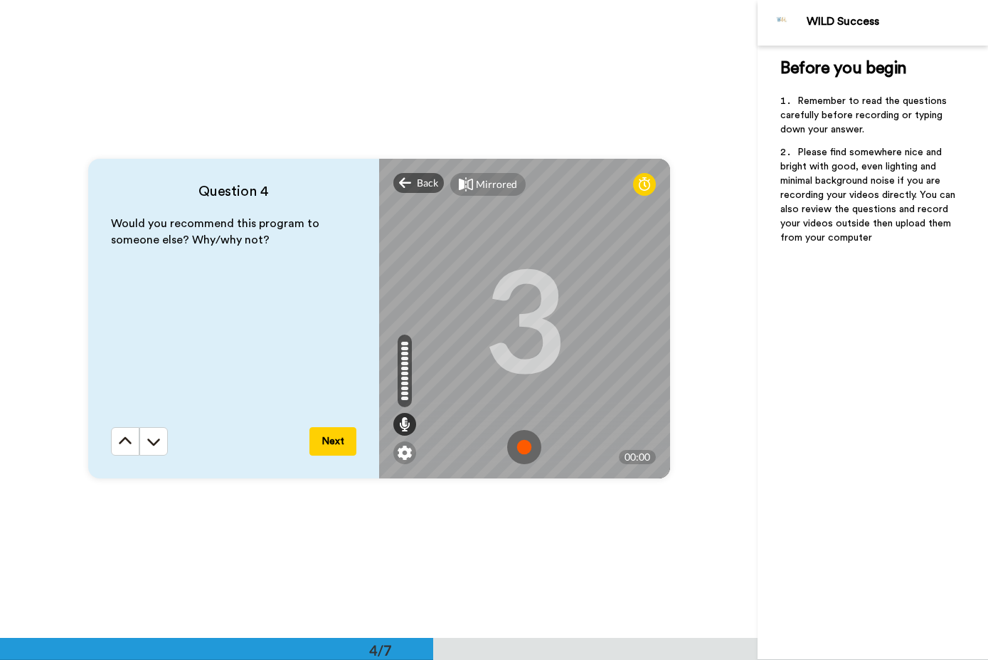
click at [522, 450] on img at bounding box center [524, 447] width 34 height 34
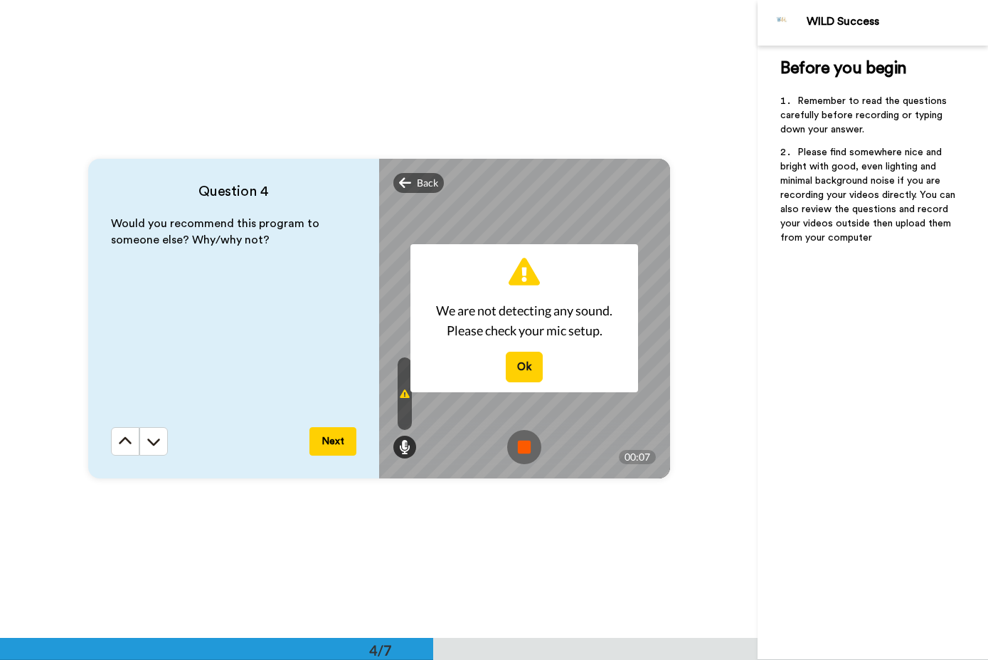
click at [513, 374] on button "Ok" at bounding box center [524, 367] width 37 height 31
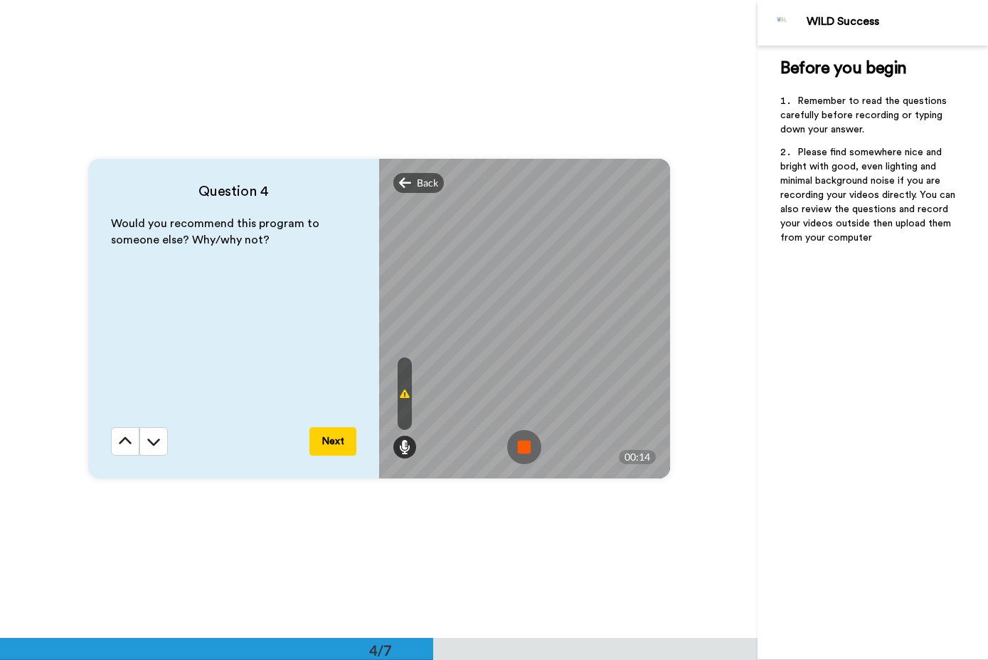
click at [0, 0] on icon at bounding box center [0, 0] width 0 height 0
click at [423, 185] on span "Back" at bounding box center [427, 183] width 21 height 14
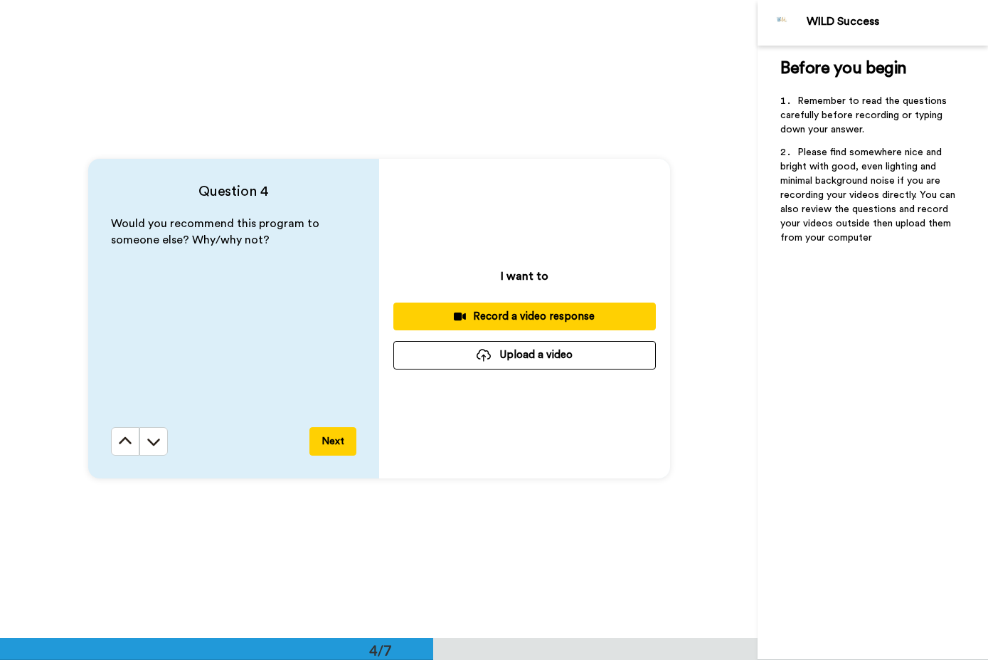
click at [512, 312] on div "Record a video response" at bounding box center [525, 316] width 240 height 15
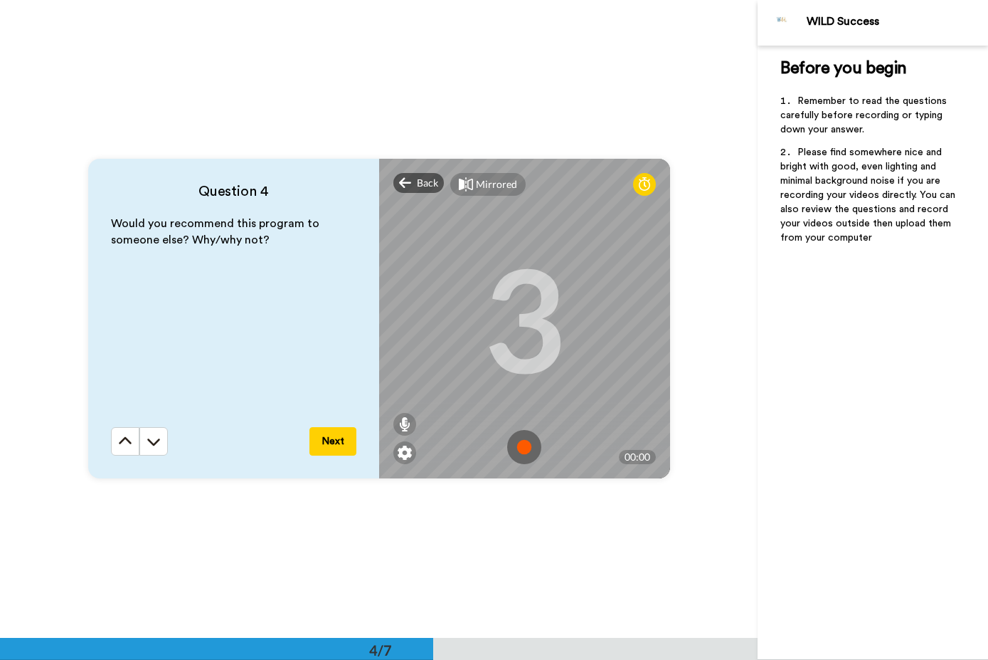
click at [531, 450] on img at bounding box center [524, 447] width 34 height 34
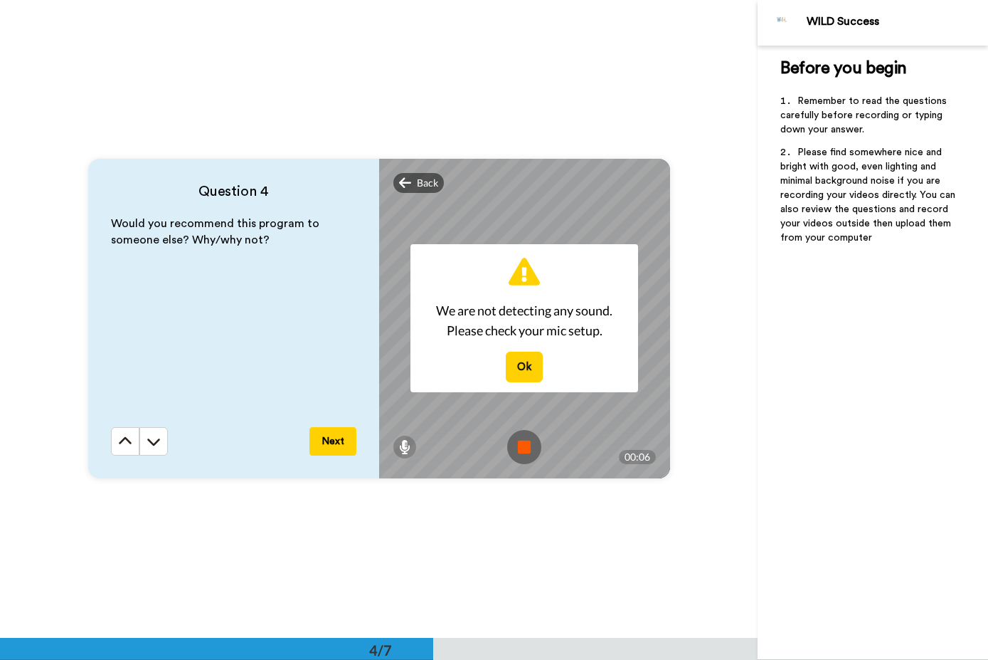
click at [518, 363] on button "Ok" at bounding box center [524, 367] width 37 height 31
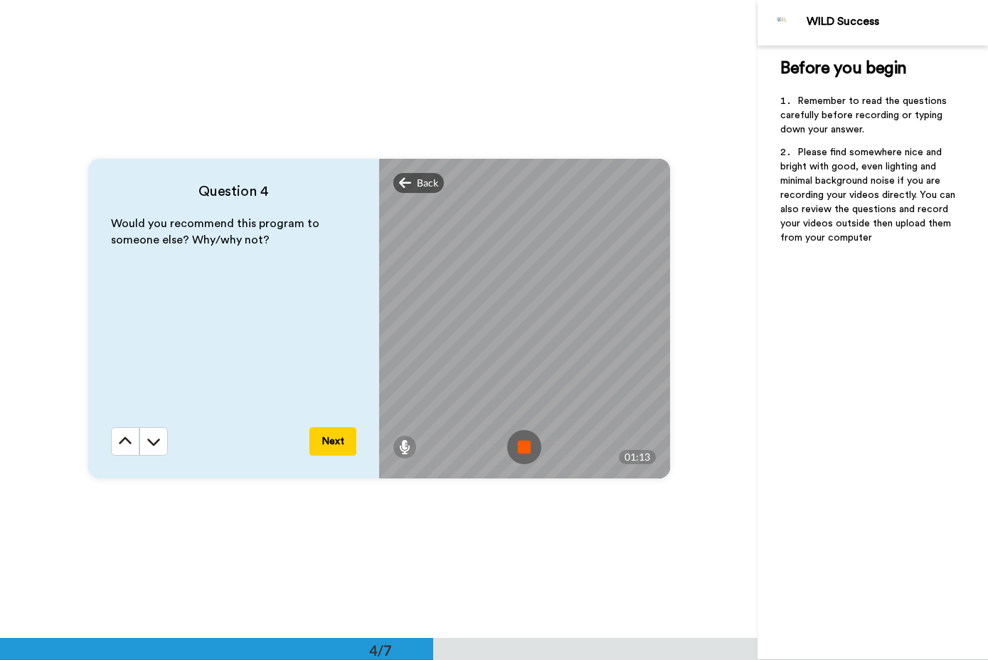
click at [424, 176] on span "Back" at bounding box center [427, 183] width 21 height 14
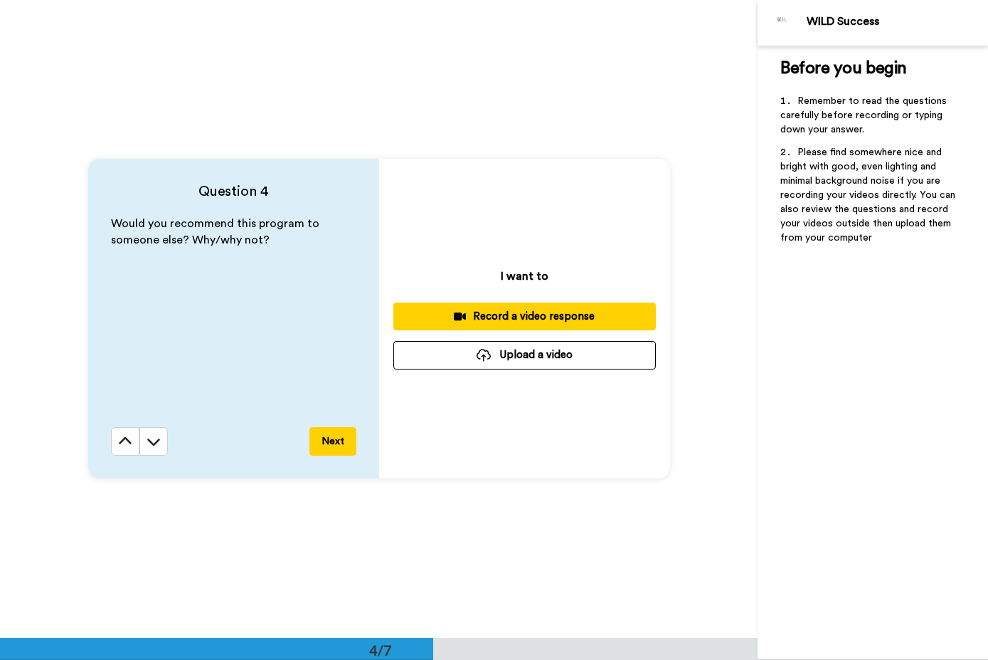
click at [514, 309] on div "Record a video response" at bounding box center [525, 316] width 240 height 15
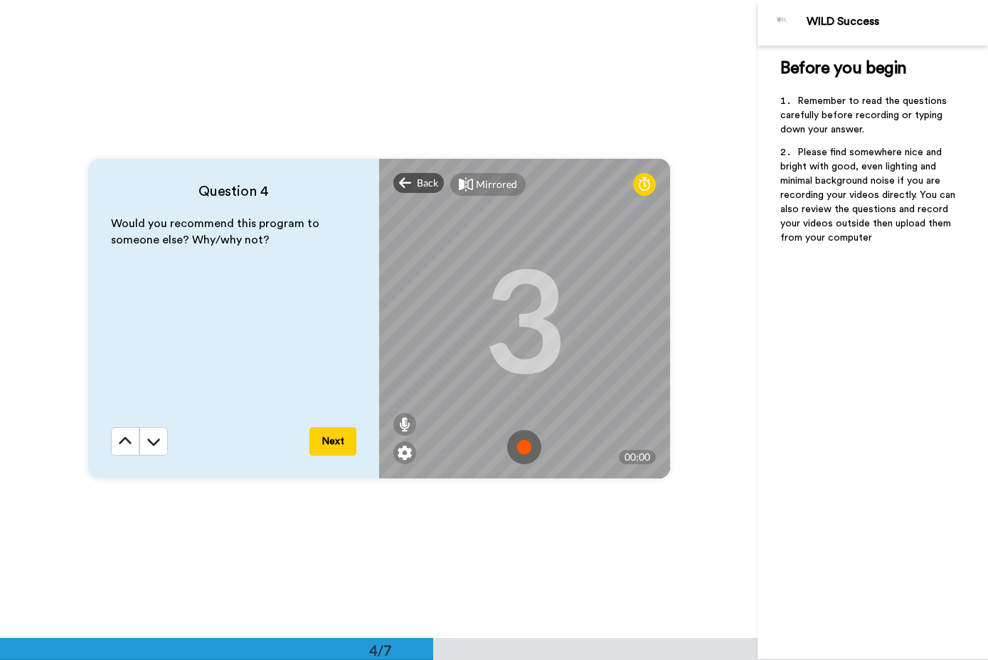
click at [524, 448] on img at bounding box center [524, 447] width 34 height 34
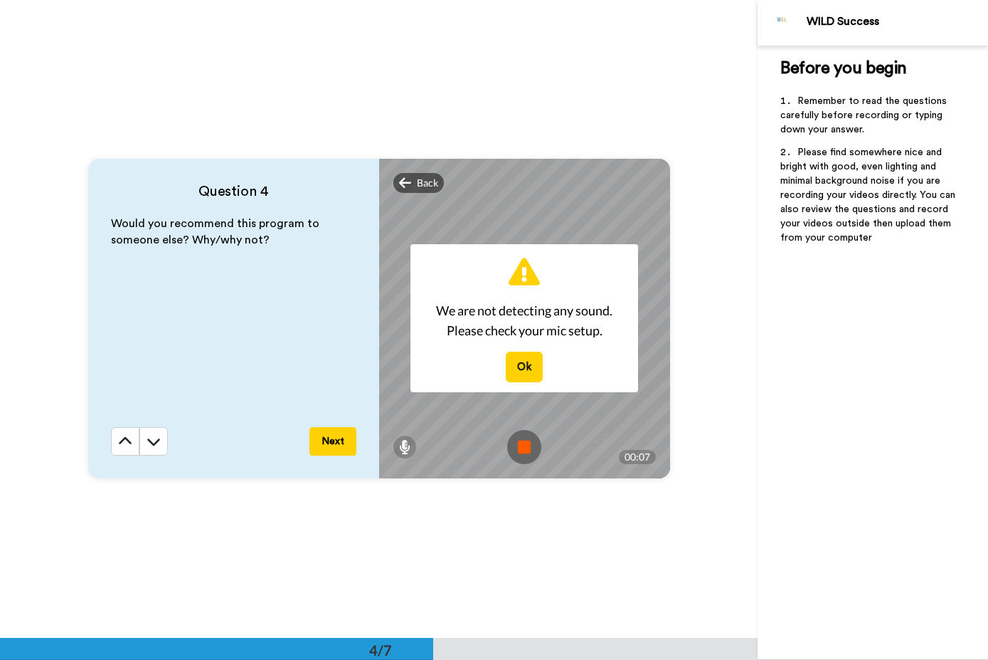
click at [518, 365] on button "Ok" at bounding box center [524, 367] width 37 height 31
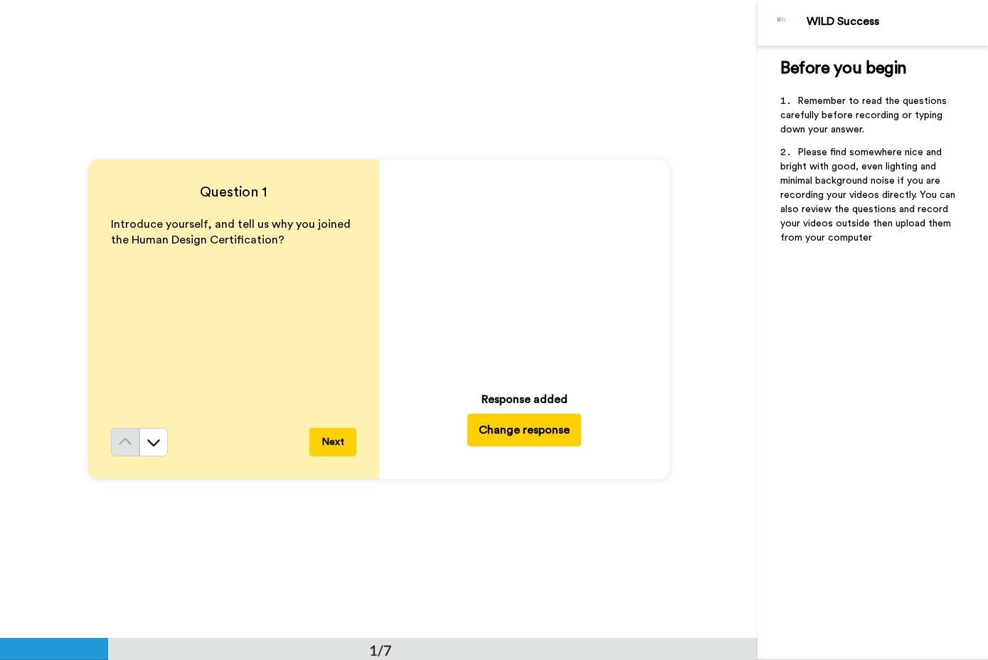
click at [332, 477] on div "Question 1 Introduce yourself, and tell us why you joined the Human Design Cert…" at bounding box center [233, 318] width 291 height 319
click at [342, 443] on button "Next" at bounding box center [333, 442] width 47 height 28
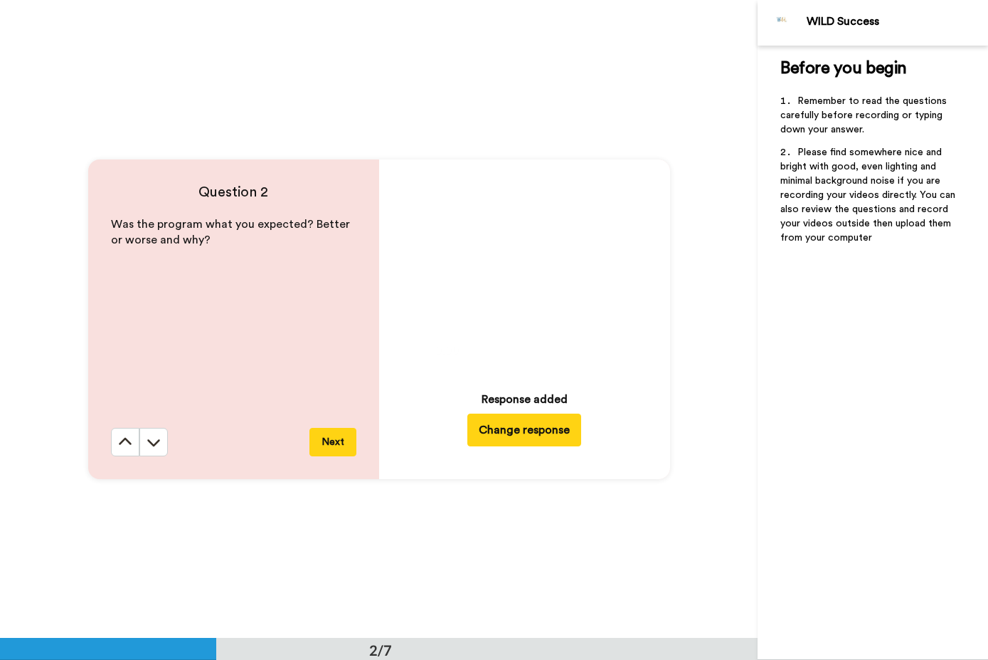
scroll to position [638, 0]
click at [334, 443] on button "Next" at bounding box center [333, 441] width 47 height 28
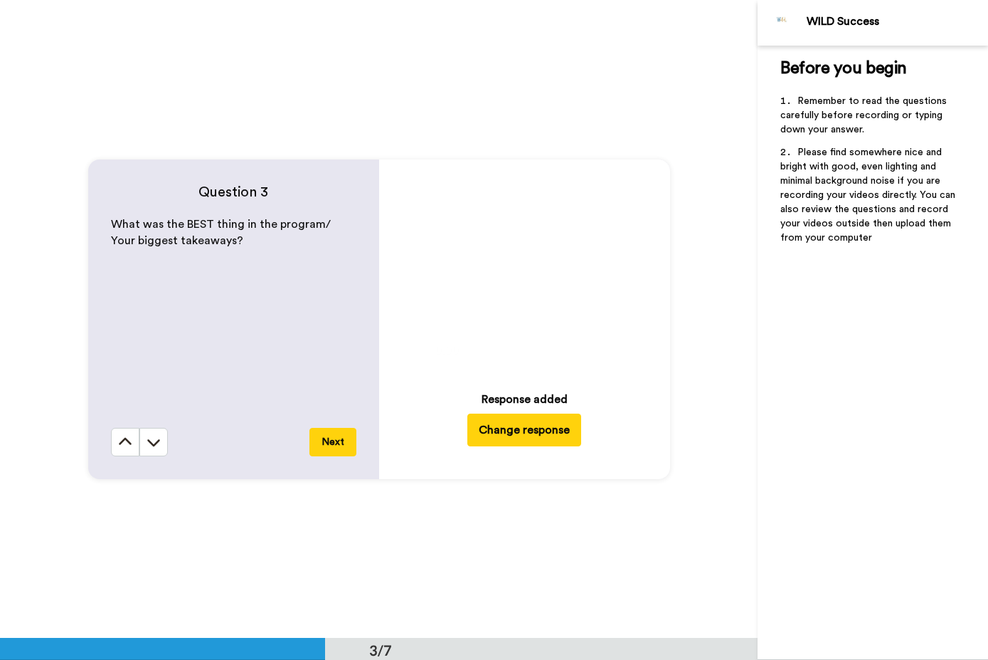
scroll to position [1276, 0]
click at [337, 450] on button "Next" at bounding box center [333, 441] width 47 height 28
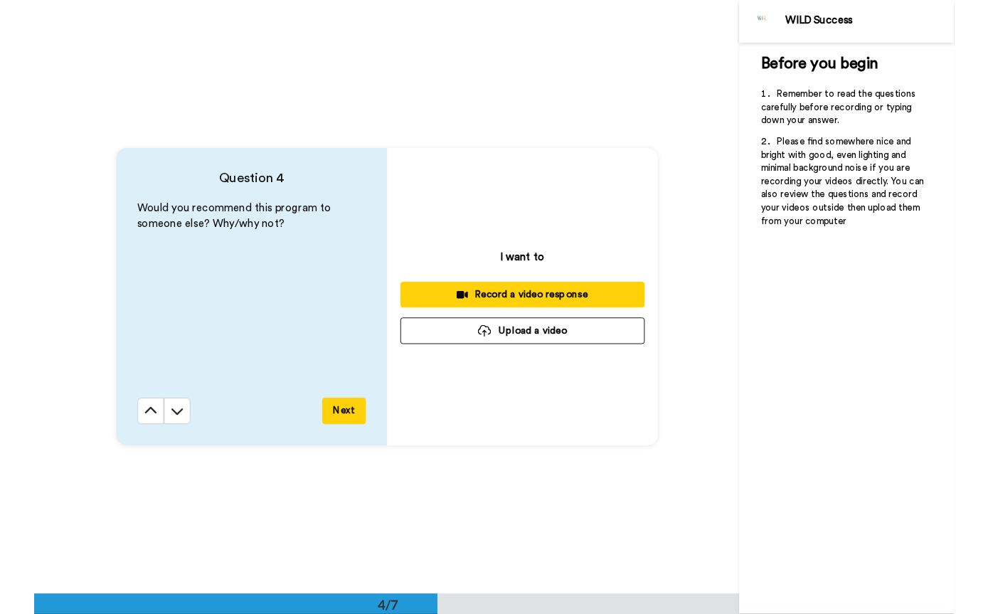
scroll to position [1913, 0]
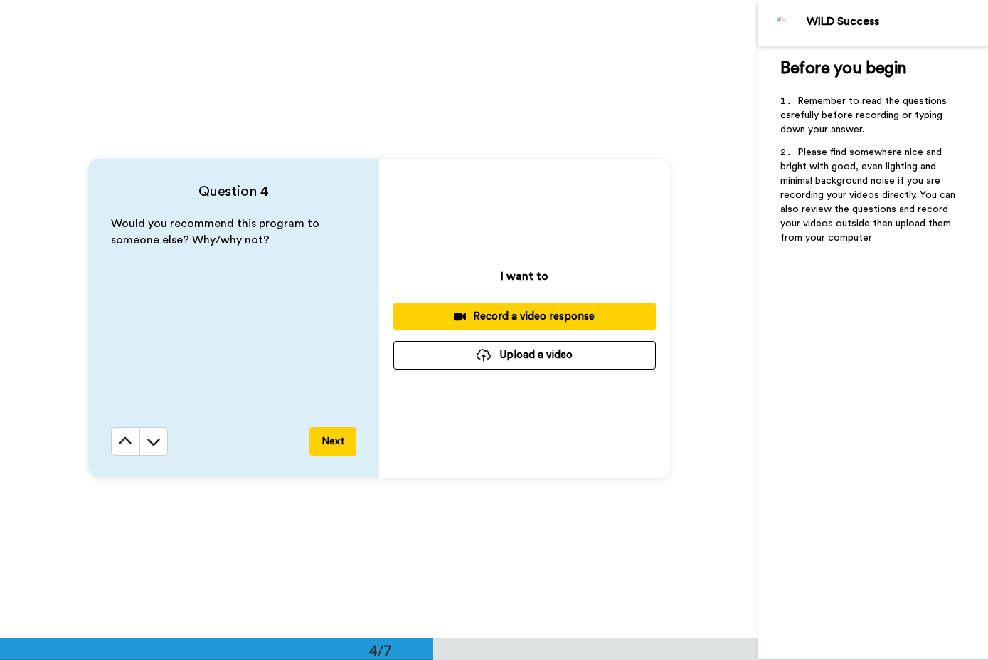
click at [523, 312] on div "Record a video response" at bounding box center [525, 316] width 240 height 15
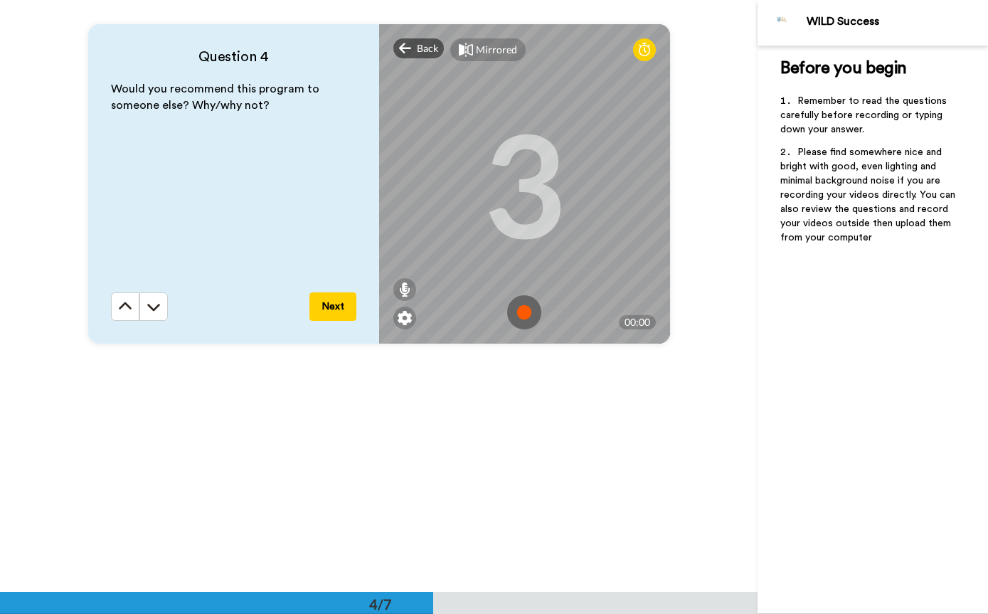
scroll to position [1887, 0]
click at [522, 308] on img at bounding box center [524, 314] width 34 height 34
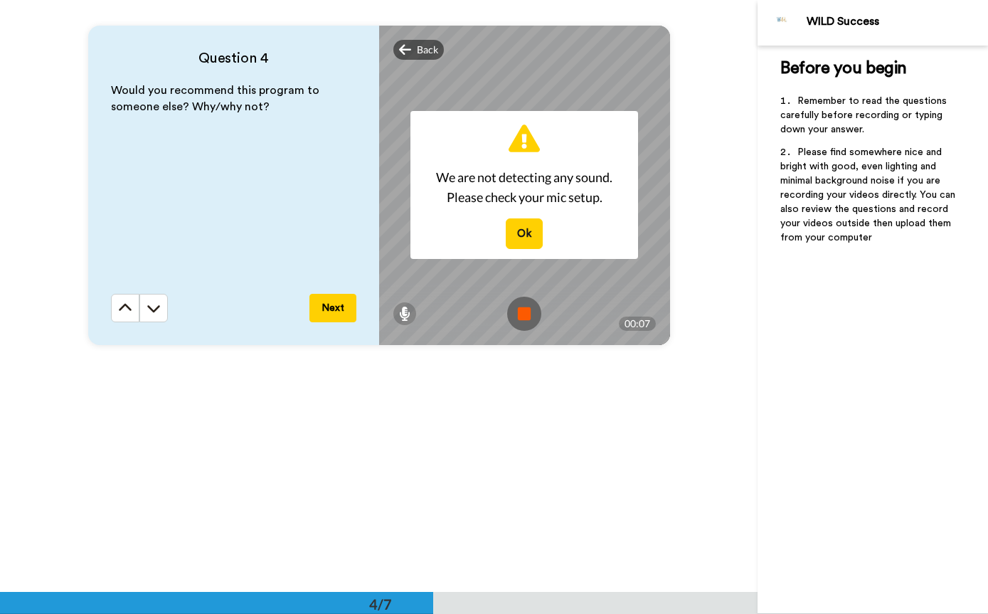
click at [522, 241] on button "Ok" at bounding box center [524, 233] width 37 height 31
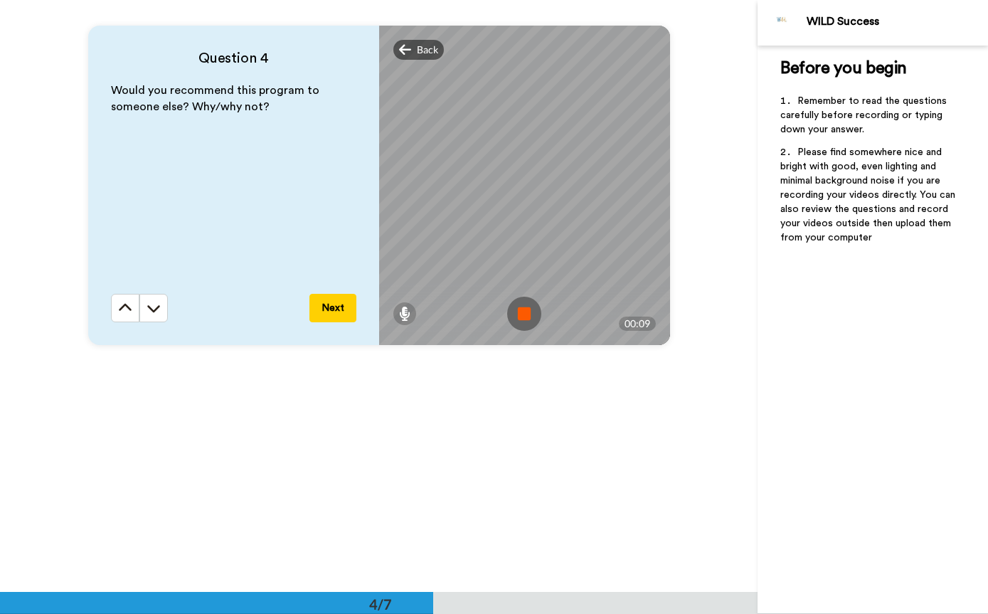
click at [519, 322] on img at bounding box center [524, 314] width 34 height 34
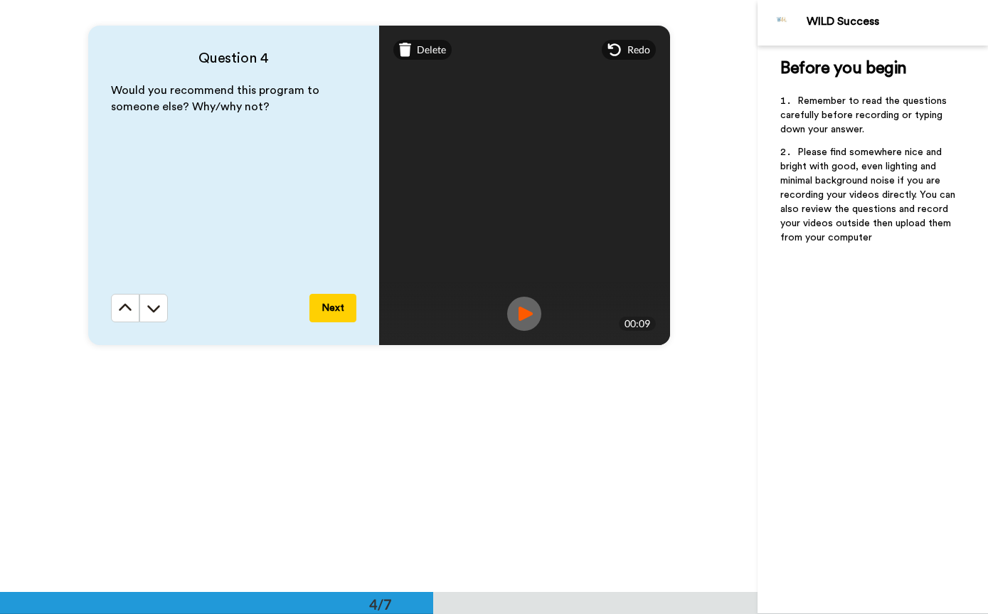
click at [416, 55] on div "Delete" at bounding box center [422, 50] width 59 height 20
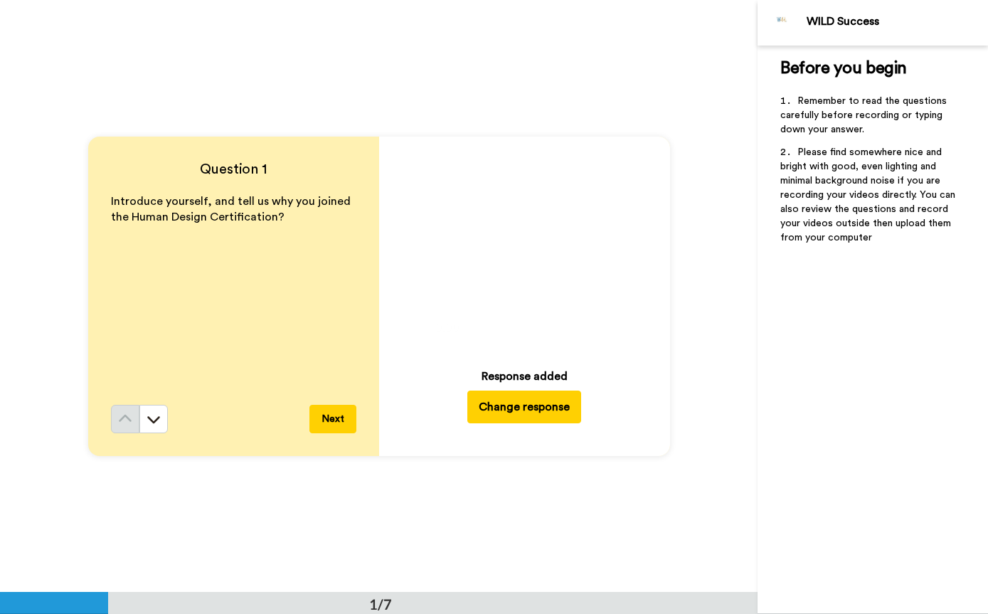
click at [312, 413] on button "Next" at bounding box center [333, 419] width 47 height 28
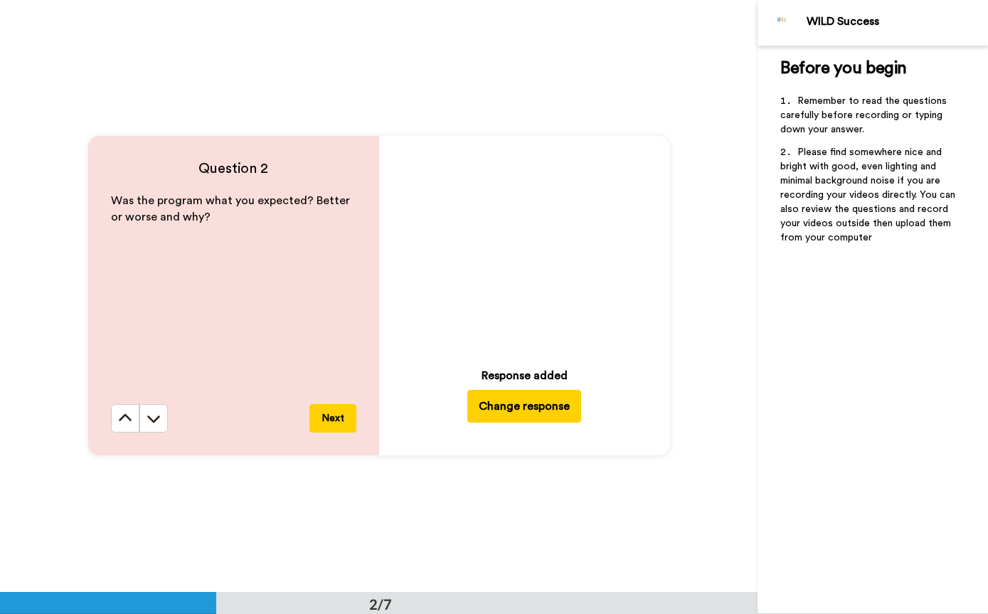
click at [342, 429] on button "Next" at bounding box center [333, 418] width 47 height 28
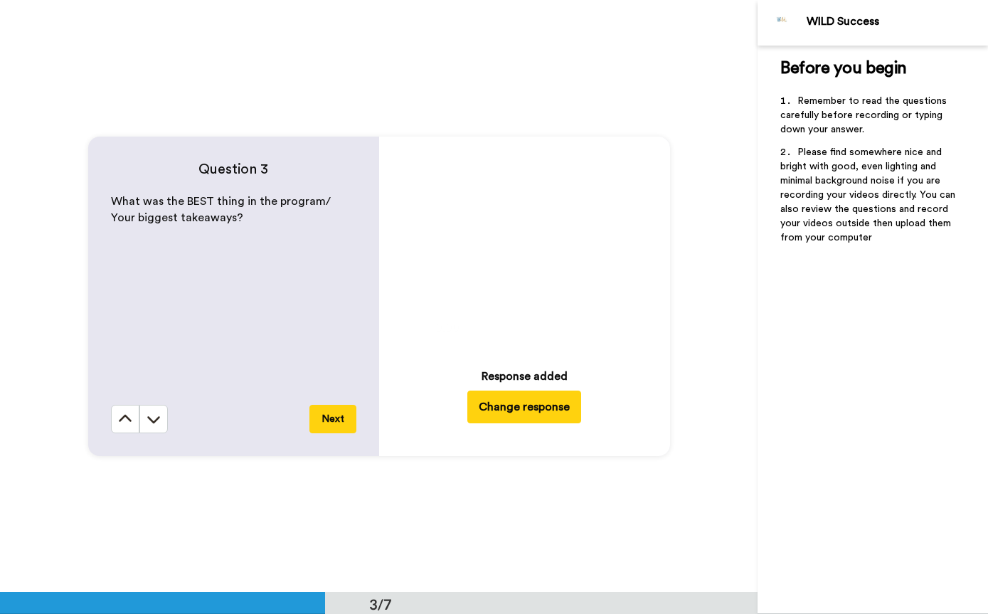
scroll to position [1185, 0]
click at [336, 428] on button "Next" at bounding box center [333, 418] width 47 height 28
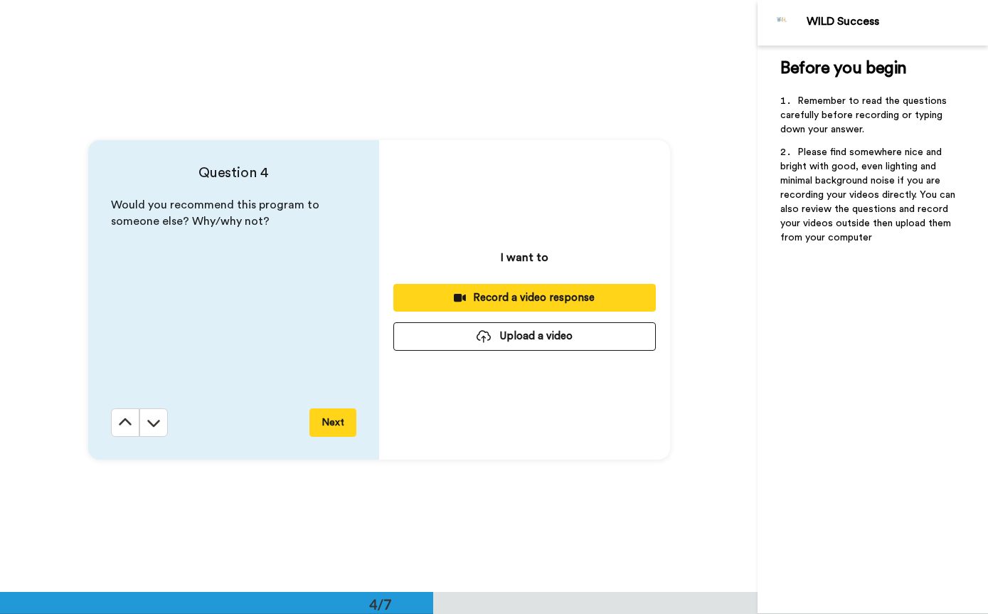
scroll to position [1777, 0]
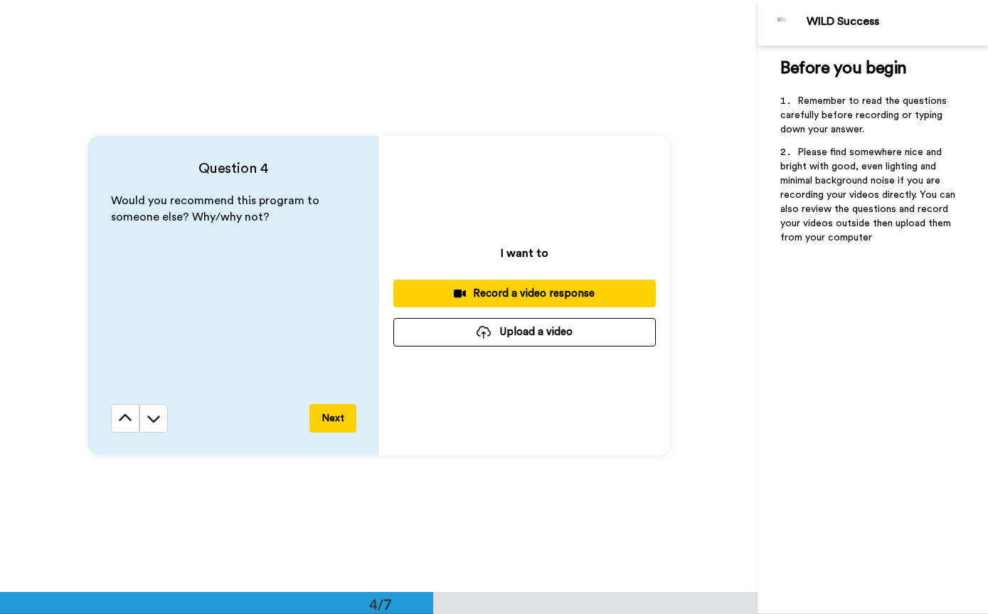
click at [532, 297] on div "Record a video response" at bounding box center [525, 293] width 240 height 15
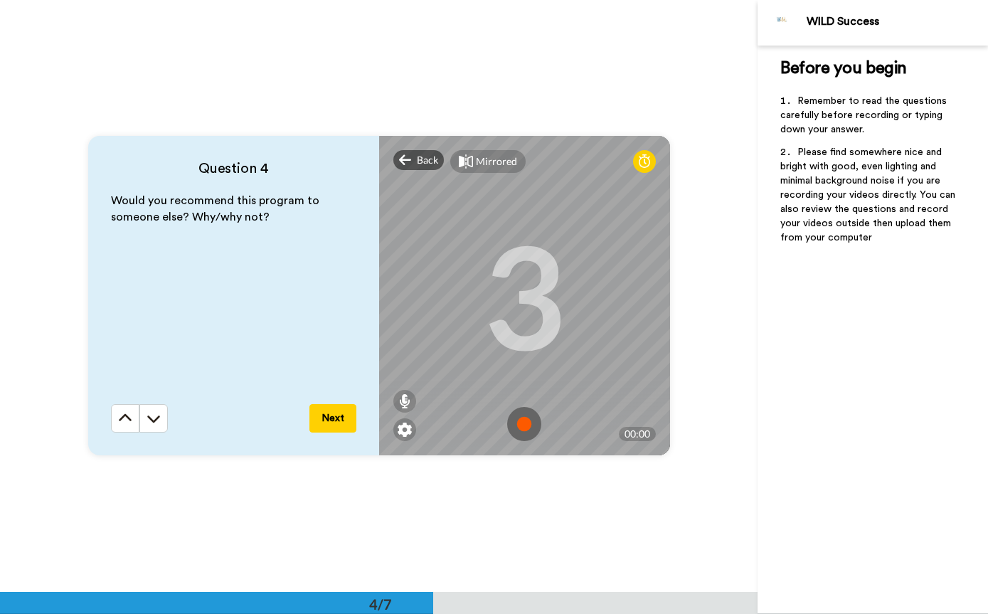
click at [521, 426] on img at bounding box center [524, 424] width 34 height 34
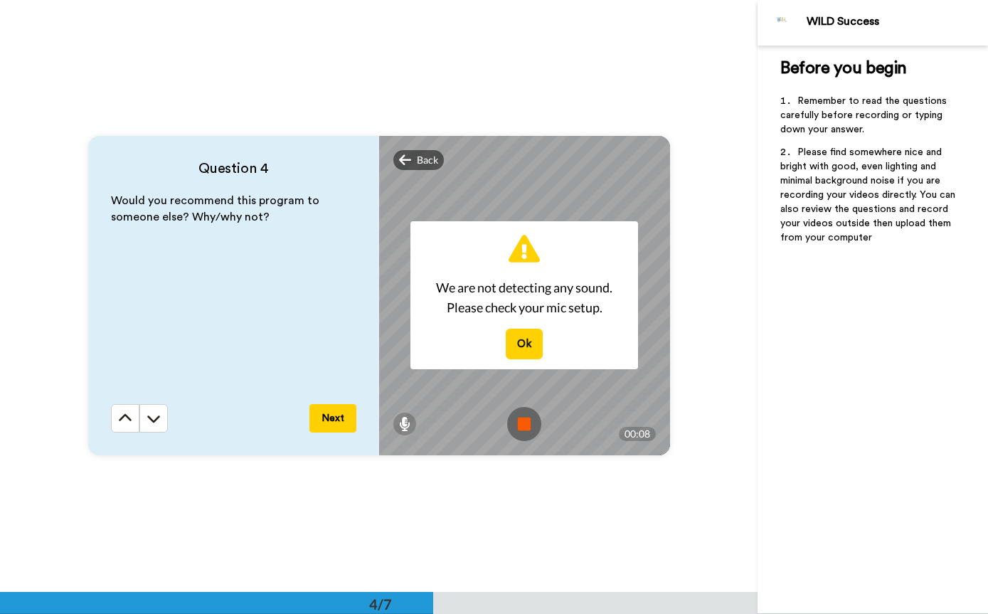
click at [525, 350] on button "Ok" at bounding box center [524, 344] width 37 height 31
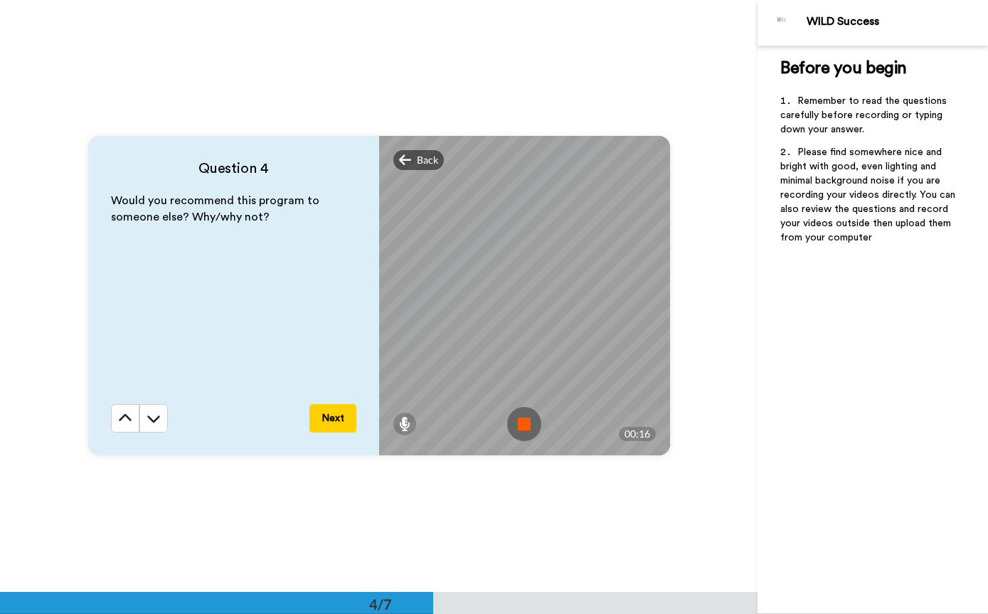
click at [399, 424] on icon at bounding box center [404, 424] width 11 height 14
click at [414, 154] on div "Back" at bounding box center [418, 160] width 51 height 20
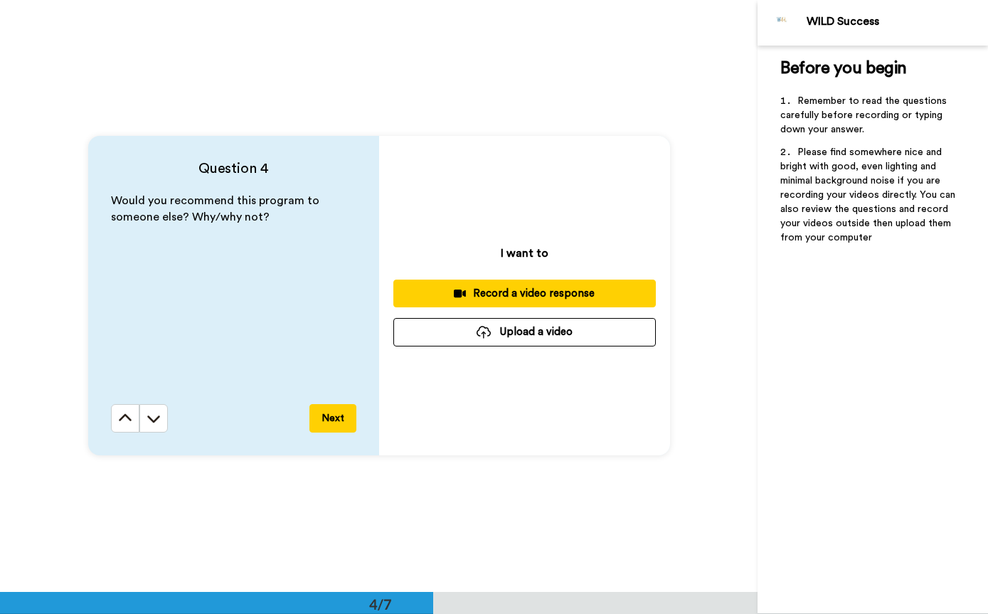
click at [483, 300] on div "Record a video response" at bounding box center [525, 293] width 240 height 15
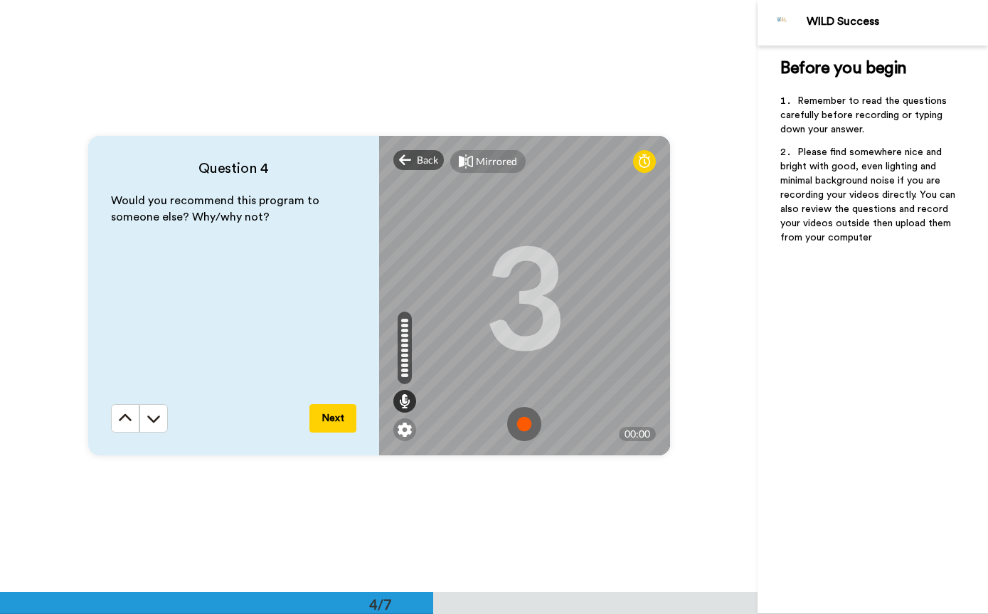
click at [0, 0] on icon at bounding box center [0, 0] width 0 height 0
click at [408, 409] on div at bounding box center [404, 401] width 23 height 23
click at [526, 427] on img at bounding box center [524, 424] width 34 height 34
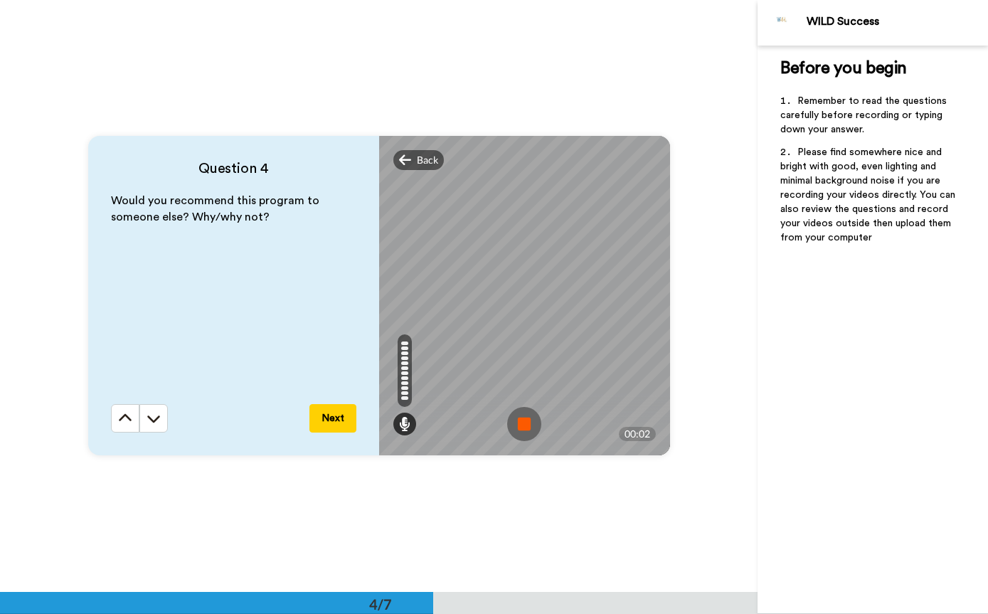
click at [411, 147] on div "Mirrored Redo" at bounding box center [524, 150] width 291 height 28
click at [421, 167] on div "Back" at bounding box center [418, 160] width 51 height 20
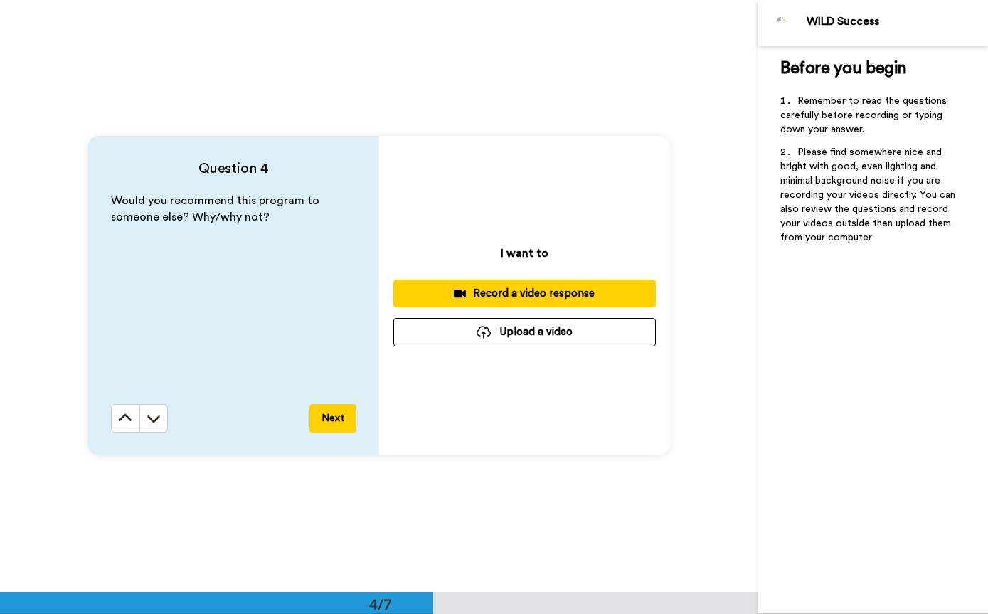
click at [529, 288] on div "Record a video response" at bounding box center [525, 293] width 240 height 15
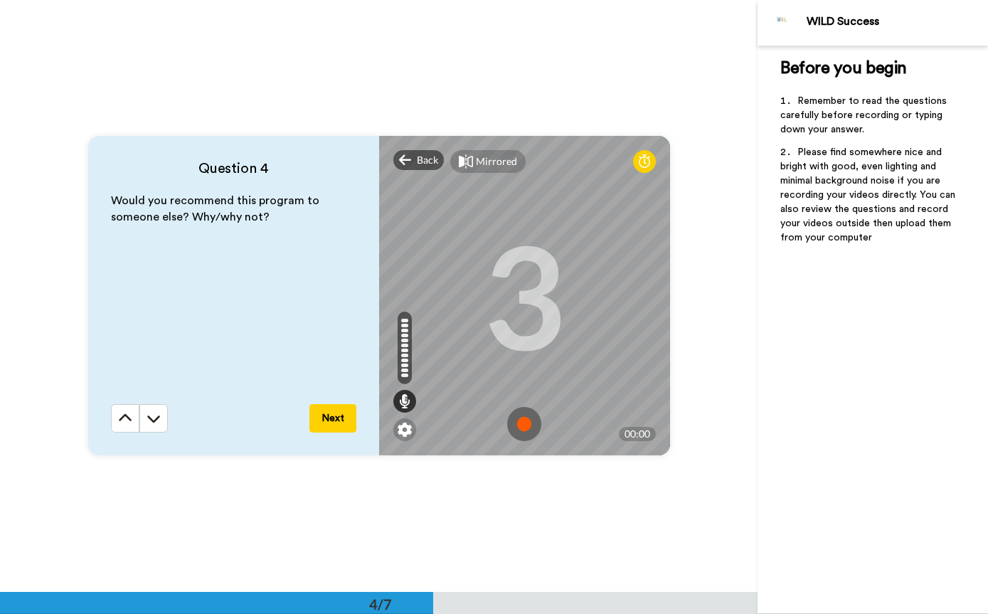
click at [0, 0] on icon at bounding box center [0, 0] width 0 height 0
click at [408, 404] on icon at bounding box center [404, 401] width 11 height 14
click at [530, 422] on img at bounding box center [524, 424] width 34 height 34
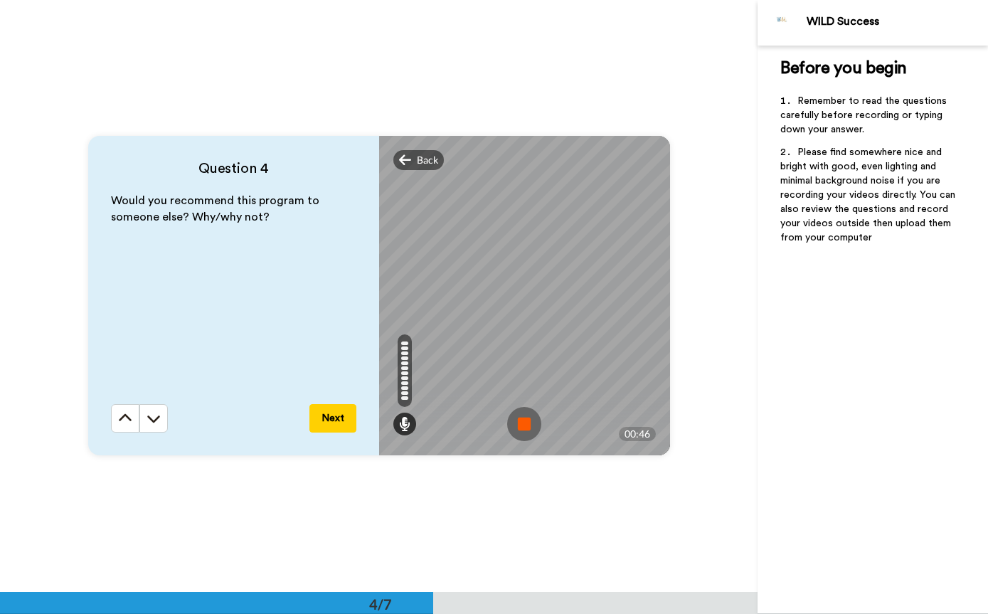
click at [529, 427] on img at bounding box center [524, 424] width 34 height 34
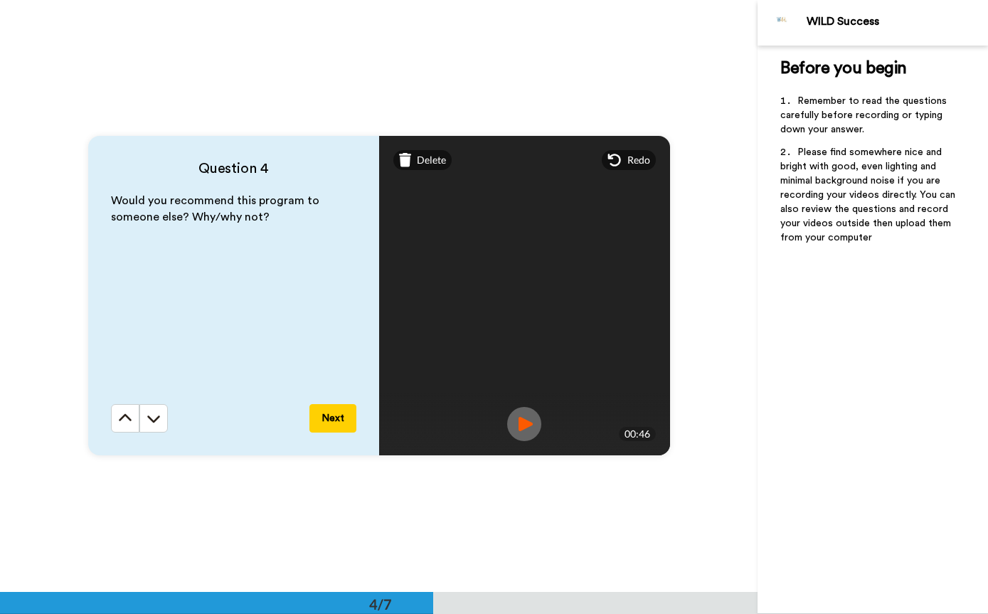
click at [323, 418] on button "Next" at bounding box center [333, 418] width 47 height 28
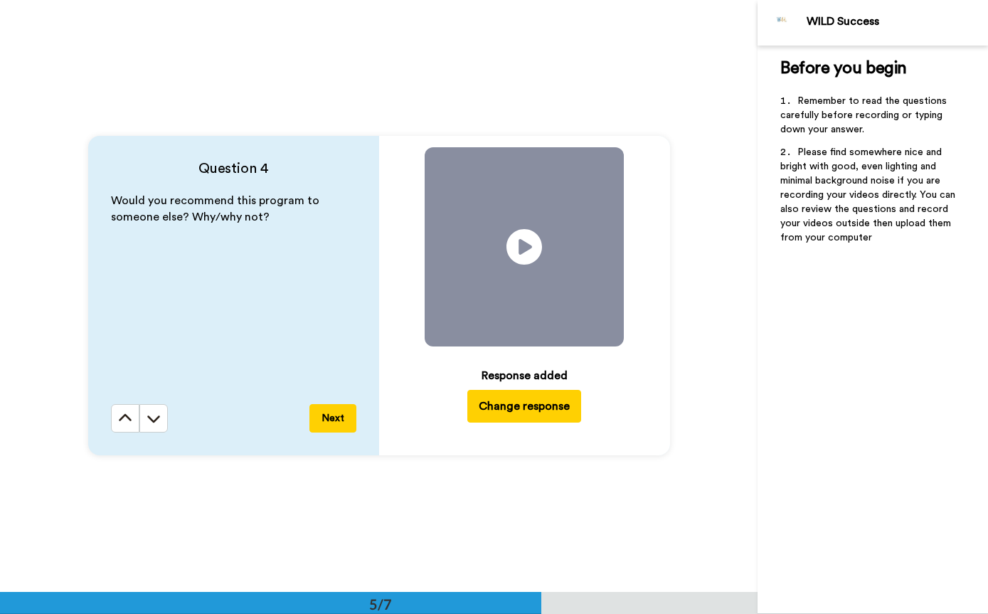
scroll to position [2369, 0]
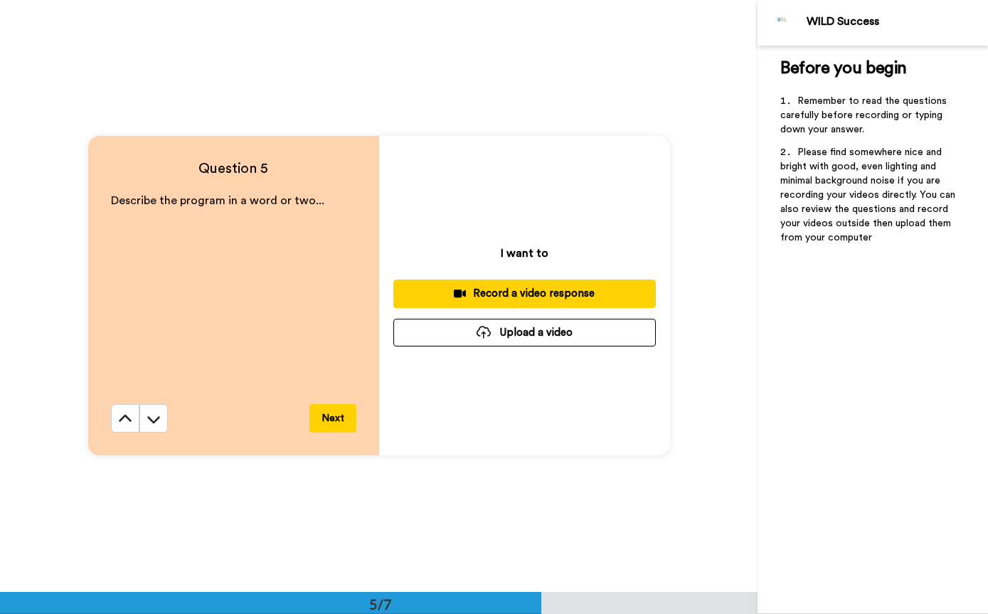
click at [505, 285] on button "Record a video response" at bounding box center [524, 294] width 263 height 28
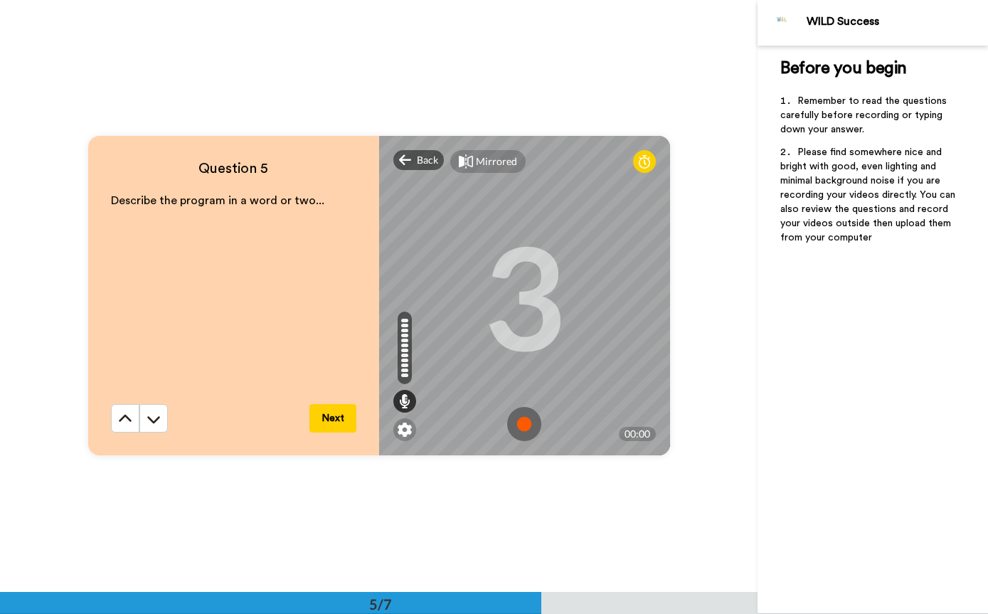
click at [522, 423] on img at bounding box center [524, 424] width 34 height 34
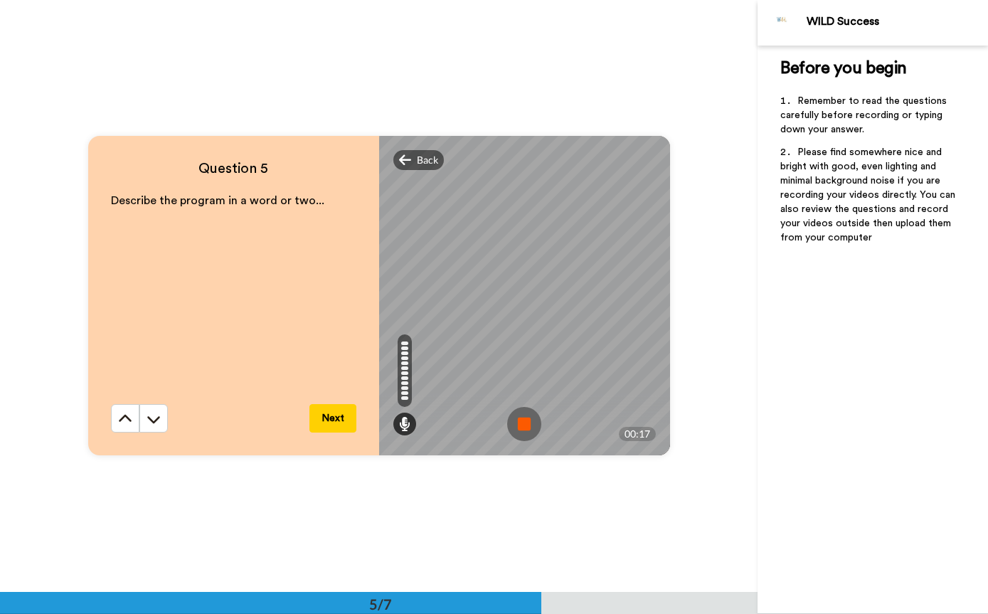
click at [411, 167] on icon at bounding box center [405, 160] width 13 height 14
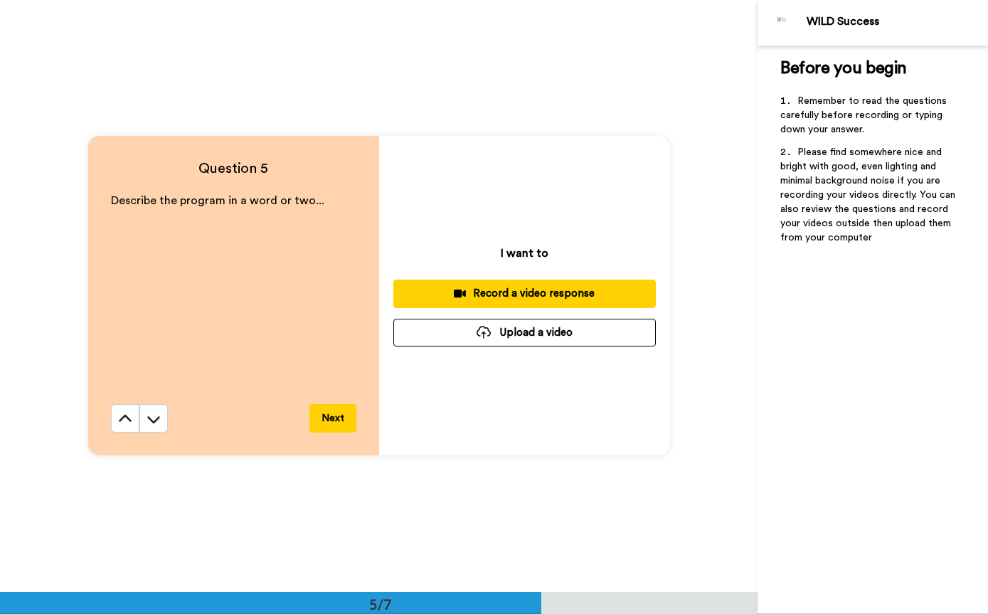
click at [522, 294] on div "Record a video response" at bounding box center [525, 293] width 240 height 15
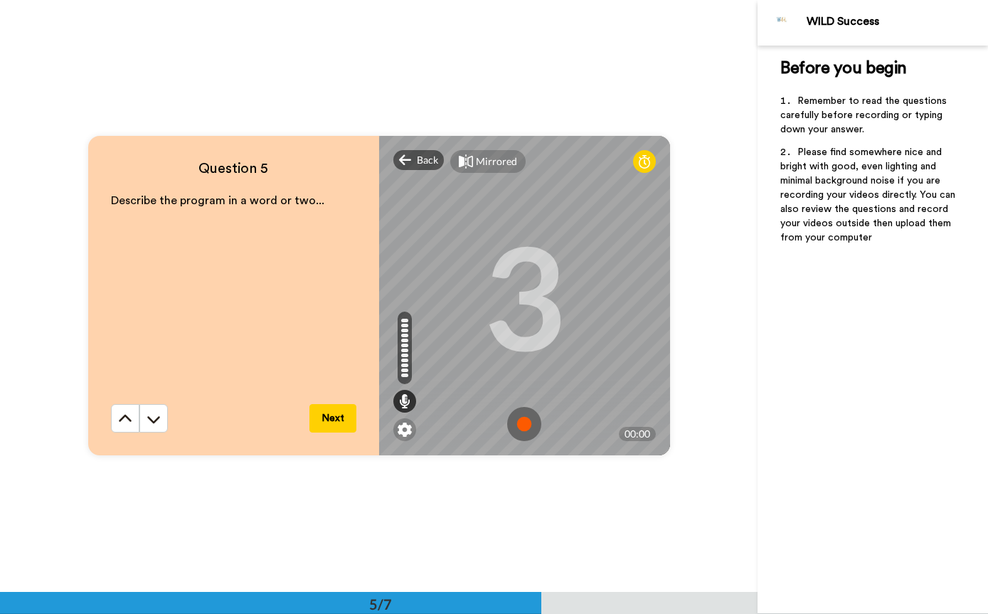
click at [522, 424] on img at bounding box center [524, 424] width 34 height 34
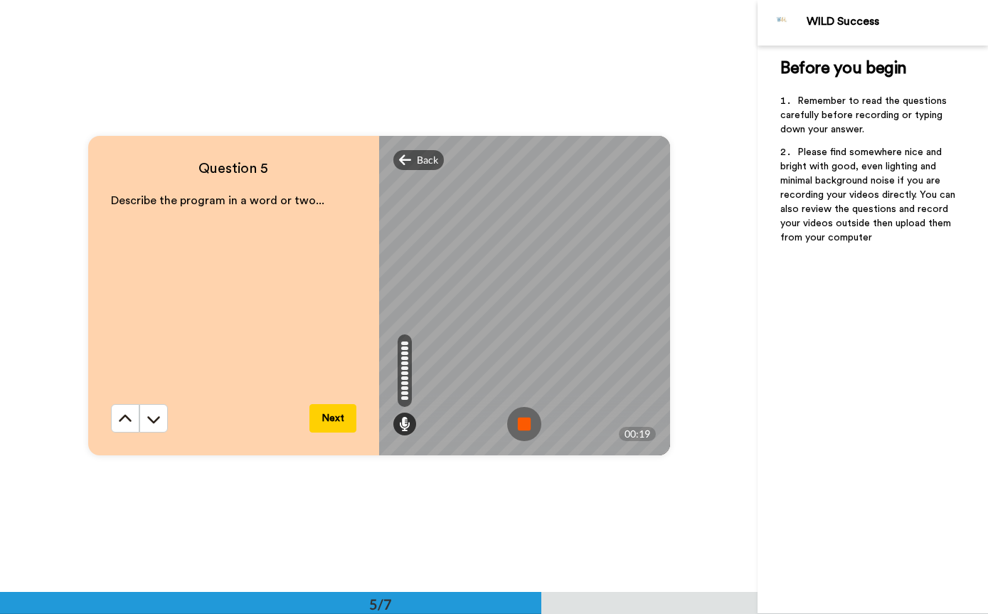
click at [527, 421] on img at bounding box center [524, 424] width 34 height 34
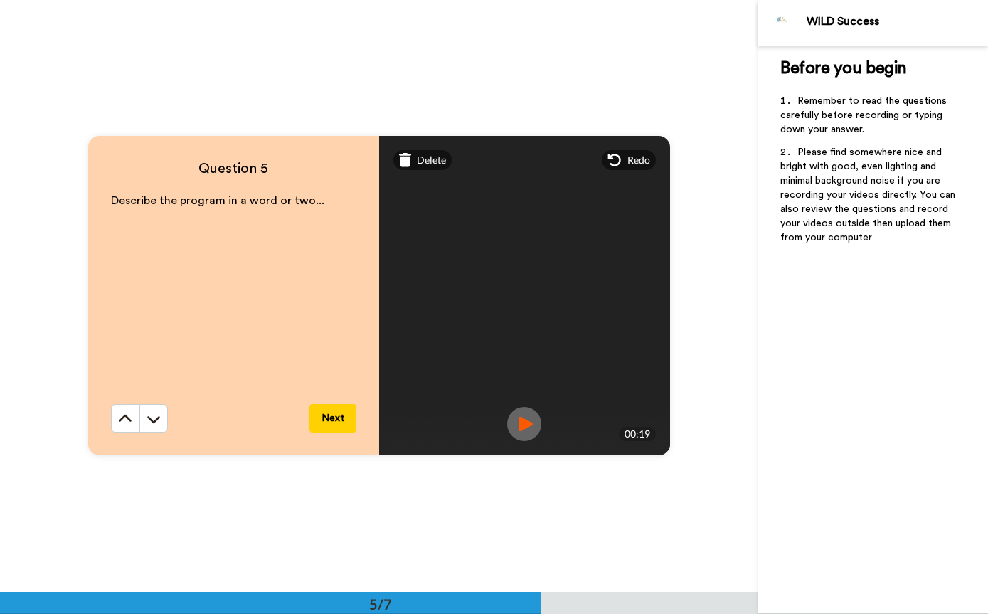
click at [339, 414] on button "Next" at bounding box center [333, 418] width 47 height 28
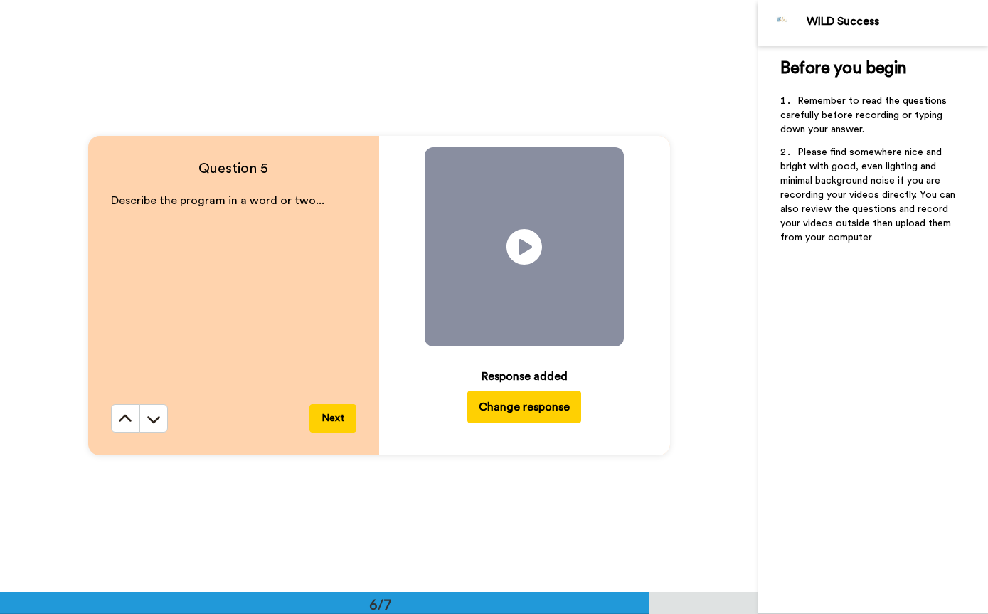
scroll to position [2961, 0]
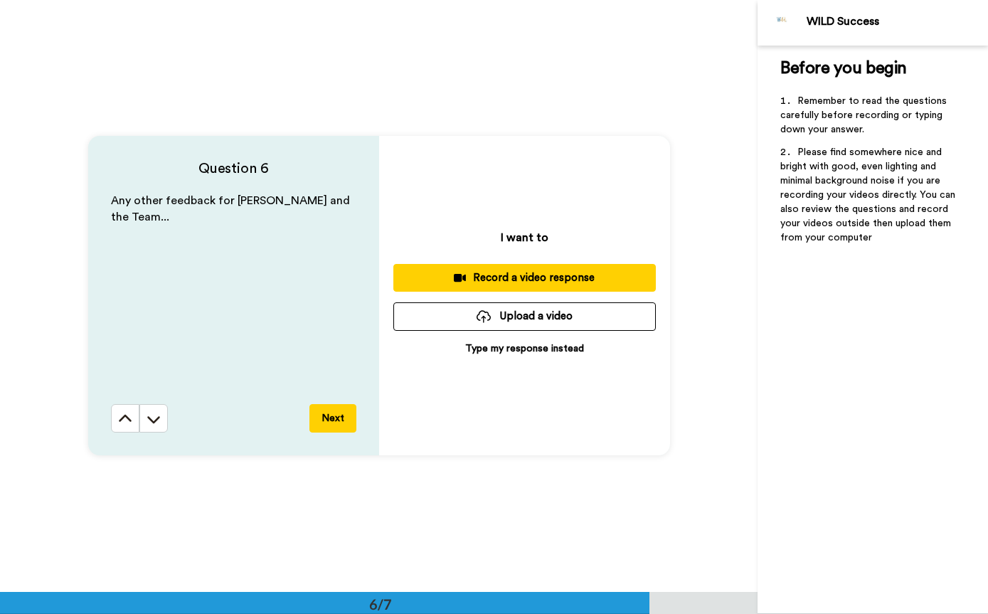
click at [520, 270] on div "Record a video response" at bounding box center [525, 277] width 240 height 15
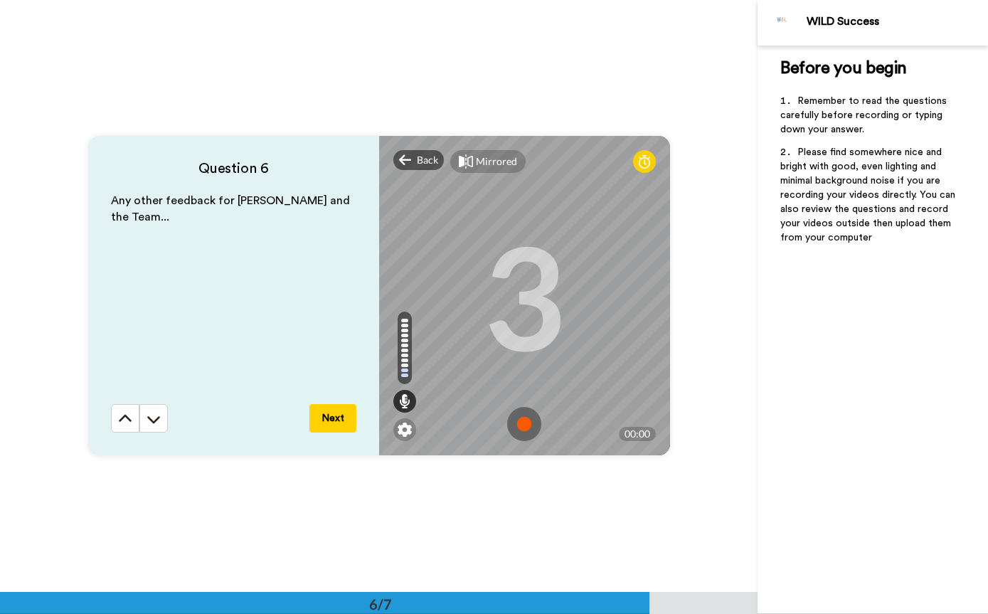
click at [531, 426] on img at bounding box center [524, 424] width 34 height 34
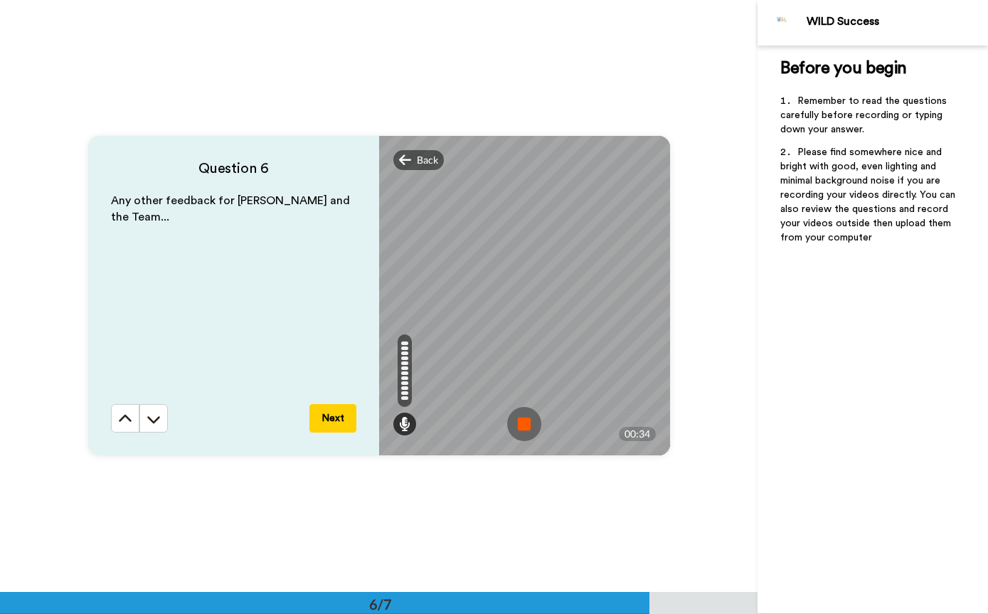
click at [527, 425] on img at bounding box center [524, 424] width 34 height 34
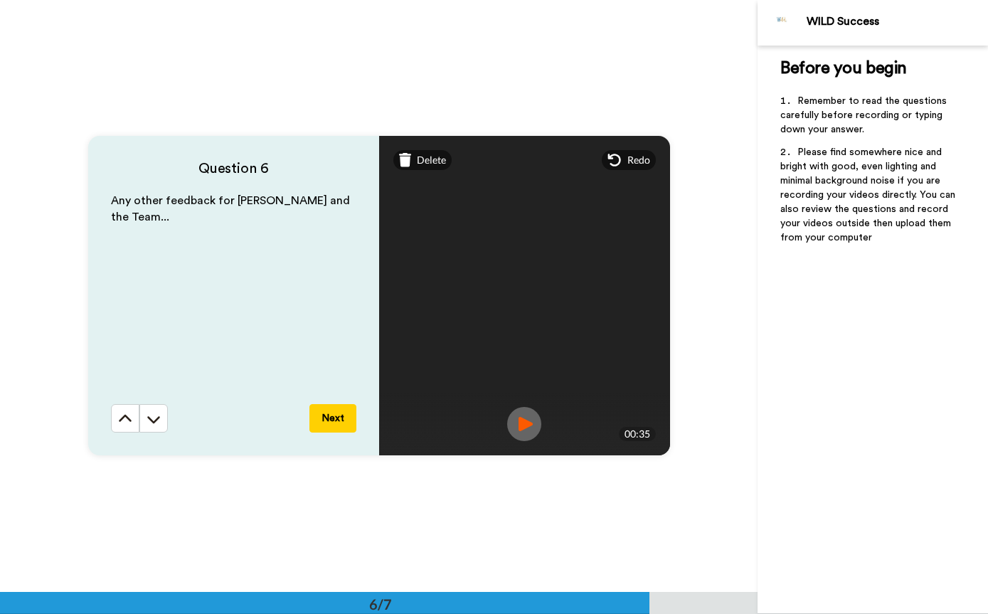
click at [327, 421] on button "Next" at bounding box center [333, 418] width 47 height 28
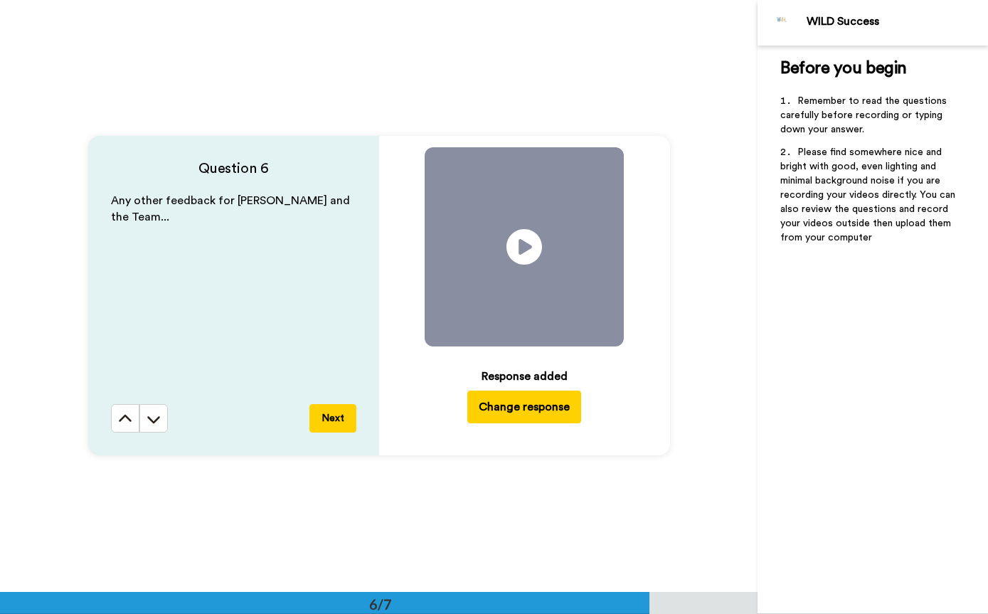
scroll to position [3399, 0]
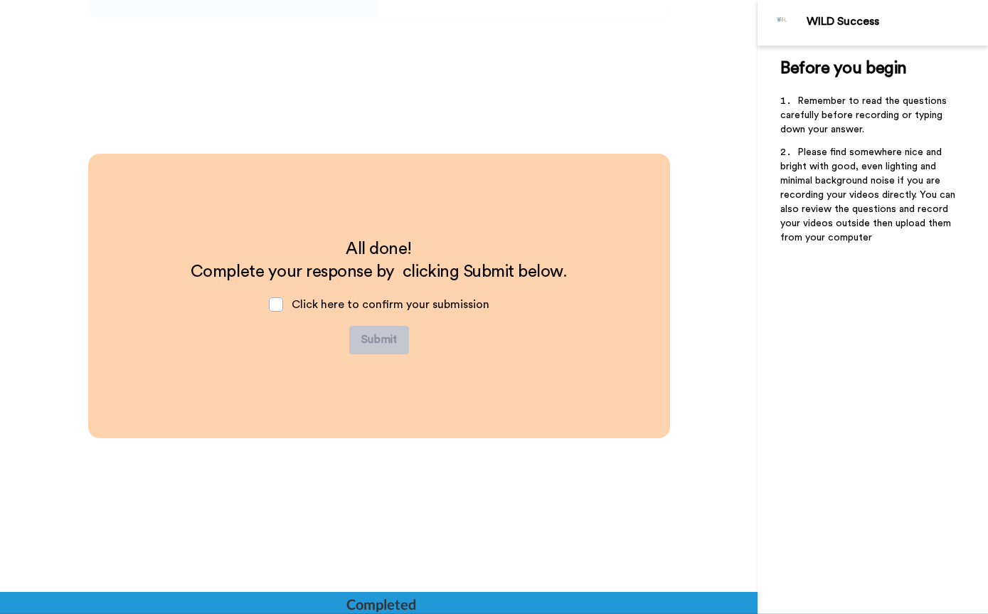
click at [282, 303] on span at bounding box center [276, 304] width 14 height 14
click at [378, 347] on button "Submit" at bounding box center [379, 340] width 60 height 28
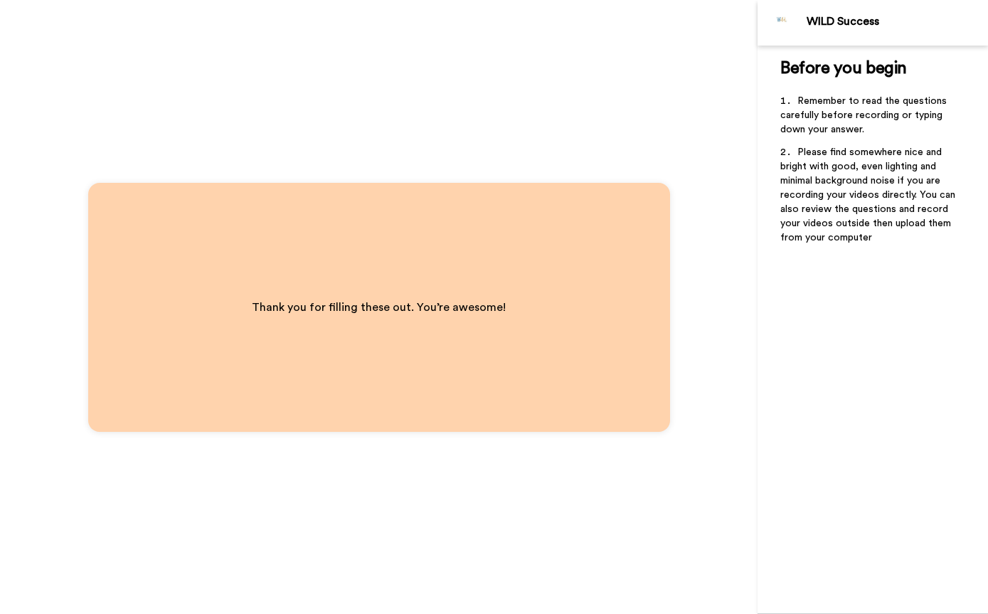
click at [860, 18] on div "WILD Success" at bounding box center [897, 22] width 181 height 14
